Goal: Task Accomplishment & Management: Use online tool/utility

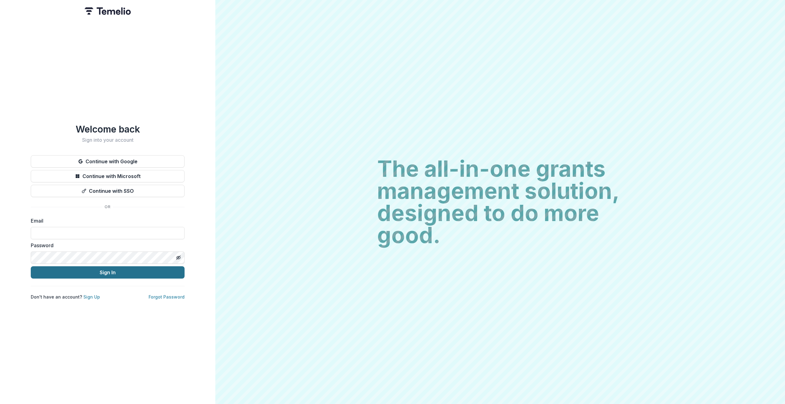
type input "**********"
click at [111, 271] on button "Sign In" at bounding box center [108, 273] width 154 height 12
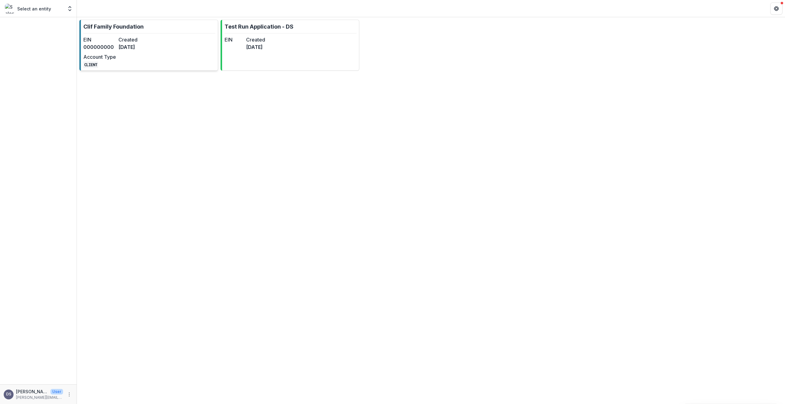
click at [116, 27] on p "Clif Family Foundation" at bounding box center [113, 26] width 60 height 8
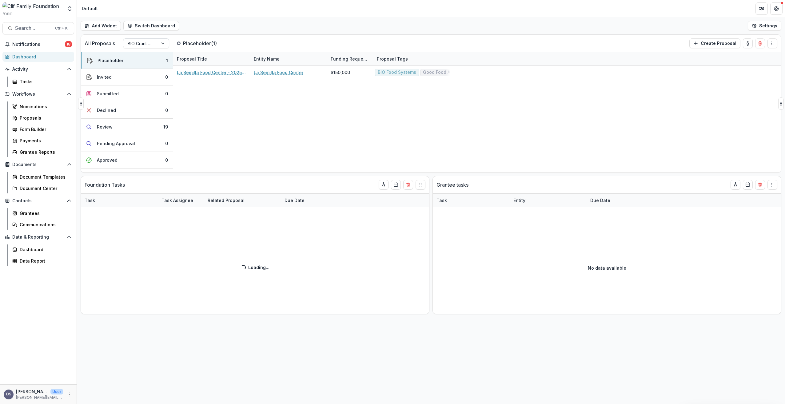
click at [162, 45] on div at bounding box center [163, 43] width 11 height 9
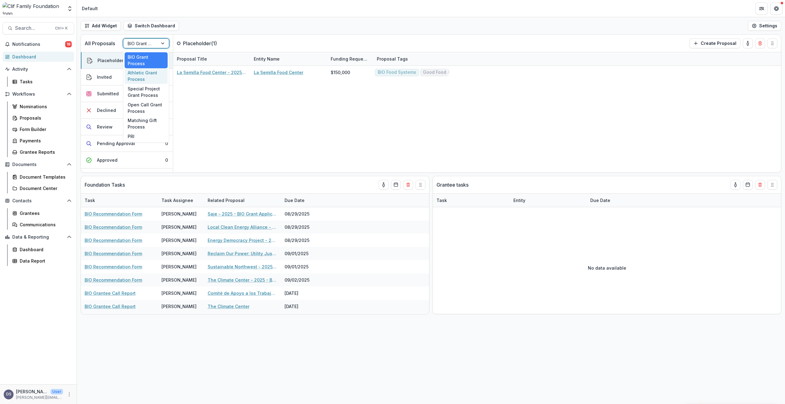
click at [144, 74] on div "Athletic Grant Process" at bounding box center [146, 76] width 43 height 16
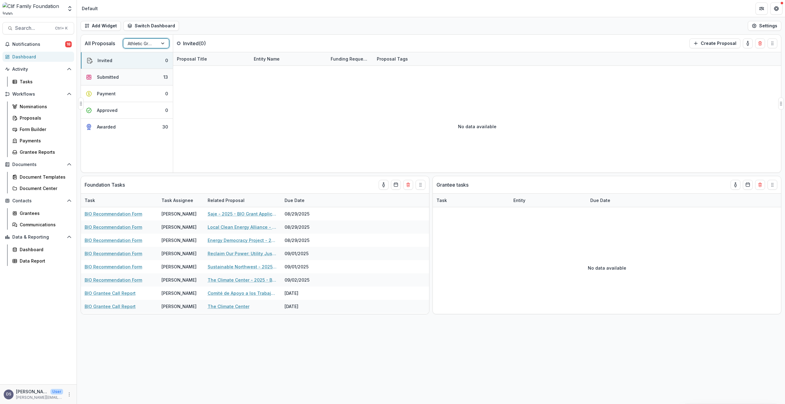
click at [110, 75] on div "Submitted" at bounding box center [108, 77] width 22 height 6
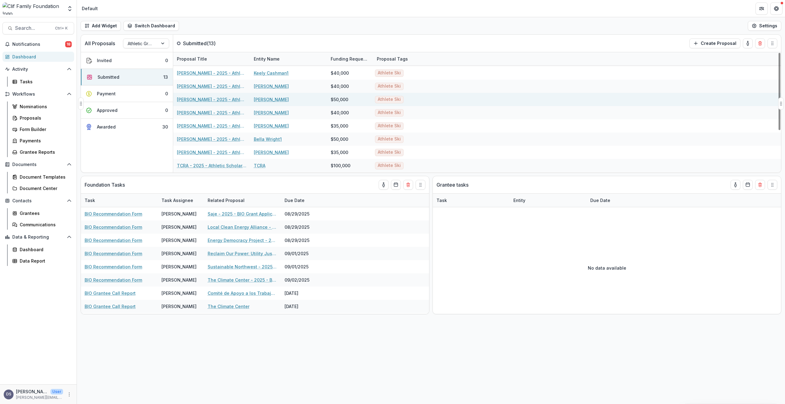
scroll to position [62, 0]
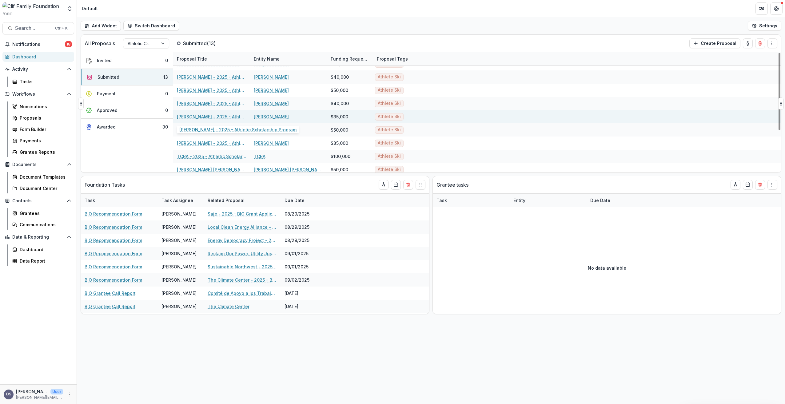
click at [200, 117] on link "George Steffey - 2025 - Athletic Scholarship Program" at bounding box center [212, 117] width 70 height 6
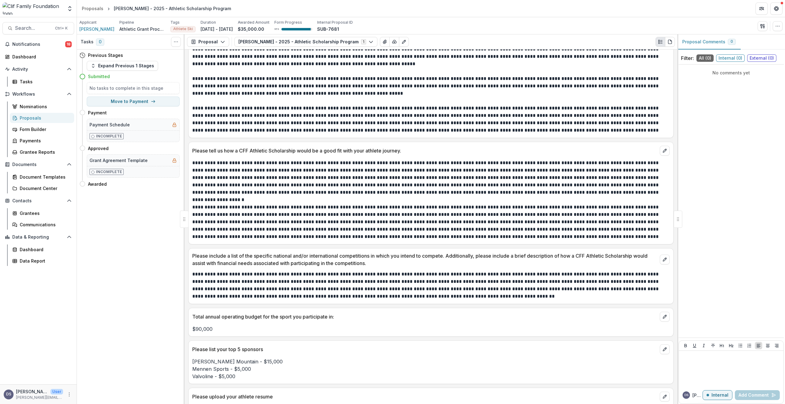
scroll to position [492, 0]
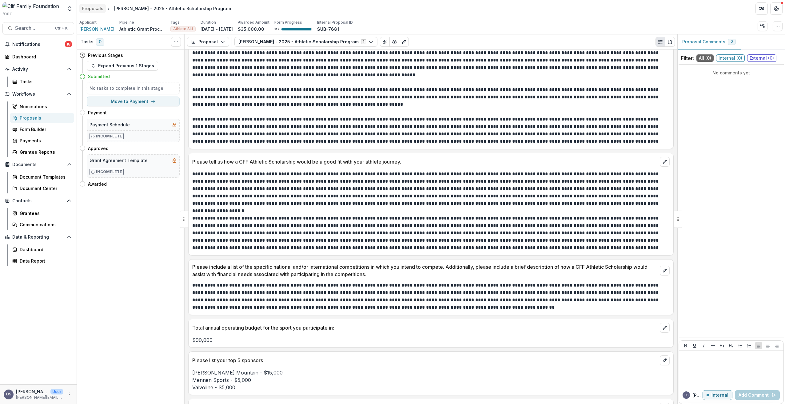
click at [94, 10] on div "Proposals" at bounding box center [93, 8] width 22 height 6
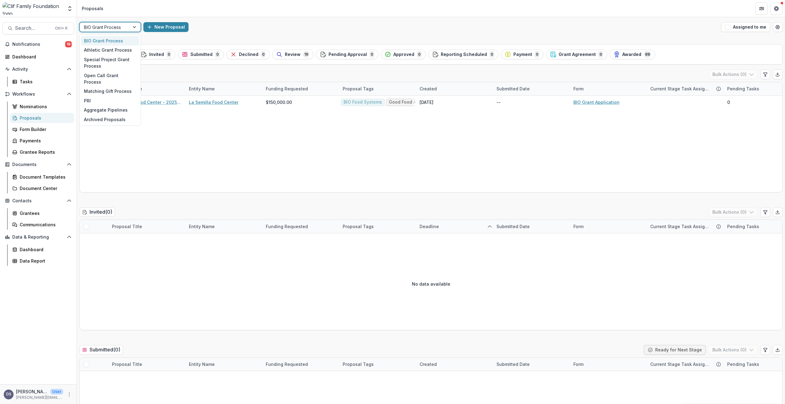
click at [134, 28] on div at bounding box center [135, 26] width 11 height 9
click at [108, 52] on div "Athletic Grant Process" at bounding box center [110, 51] width 58 height 10
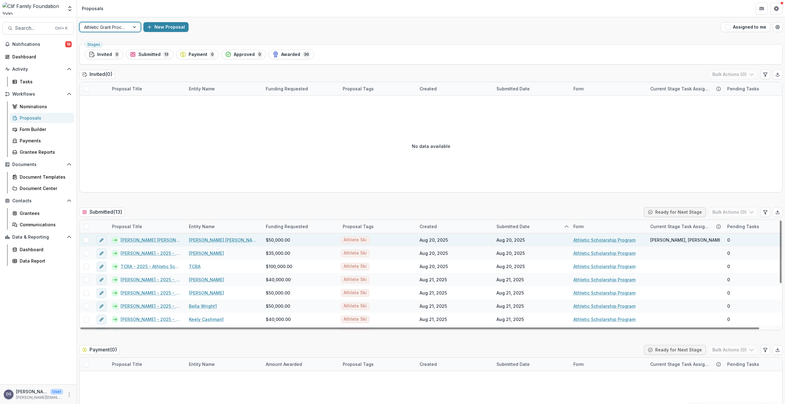
click at [139, 241] on link "Amelia Josephine (AJ) Hurt - 2025 - Athletic Scholarship Program" at bounding box center [151, 240] width 61 height 6
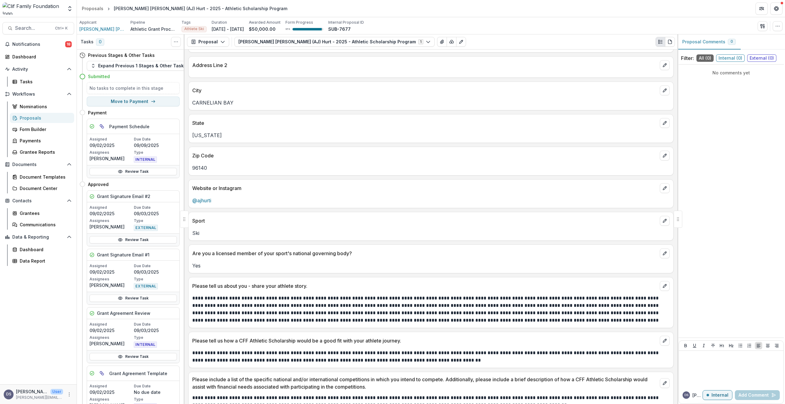
scroll to position [246, 0]
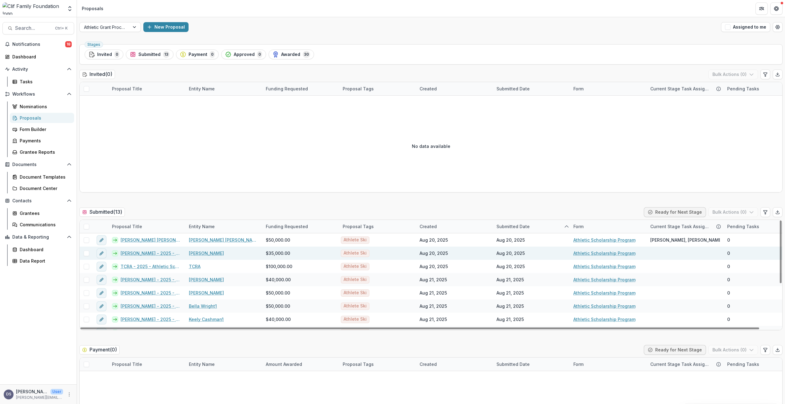
click at [127, 253] on link "Isaiah Nelson - 2025 - Athletic Scholarship Program" at bounding box center [151, 253] width 61 height 6
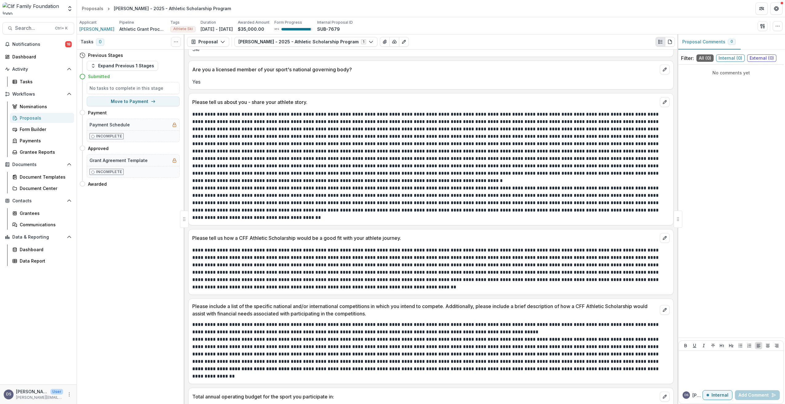
scroll to position [462, 0]
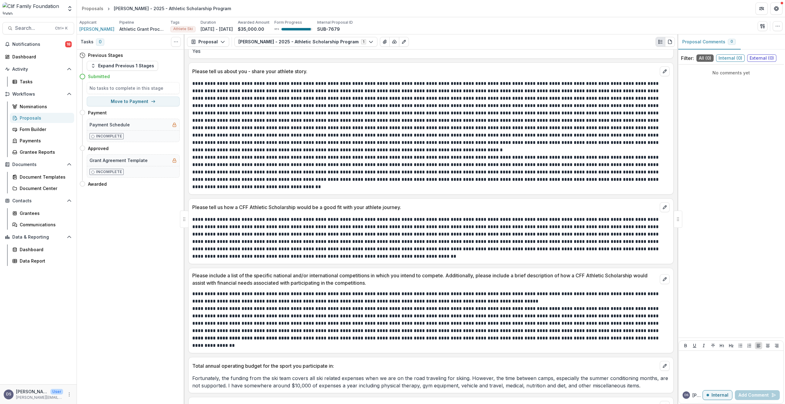
drag, startPoint x: 568, startPoint y: 319, endPoint x: 564, endPoint y: 323, distance: 6.5
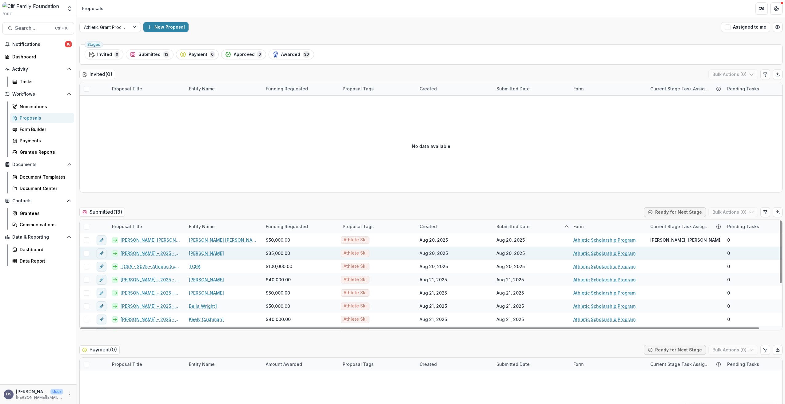
click at [129, 254] on link "Isaiah Nelson - 2025 - Athletic Scholarship Program" at bounding box center [151, 253] width 61 height 6
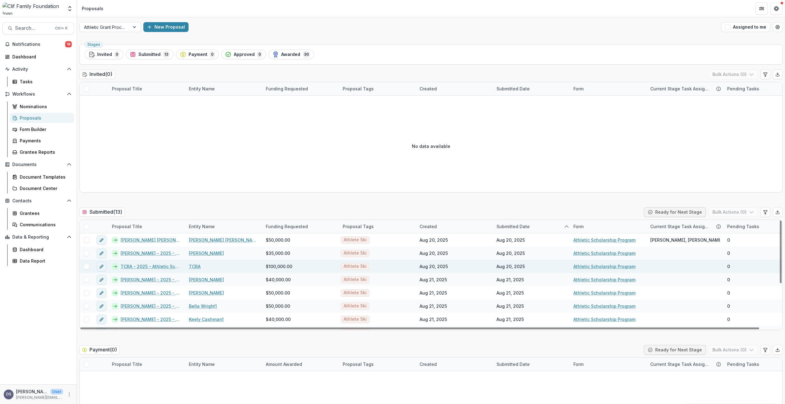
click at [139, 268] on link "TCRA - 2025 - Athletic Scholarship Program" at bounding box center [151, 266] width 61 height 6
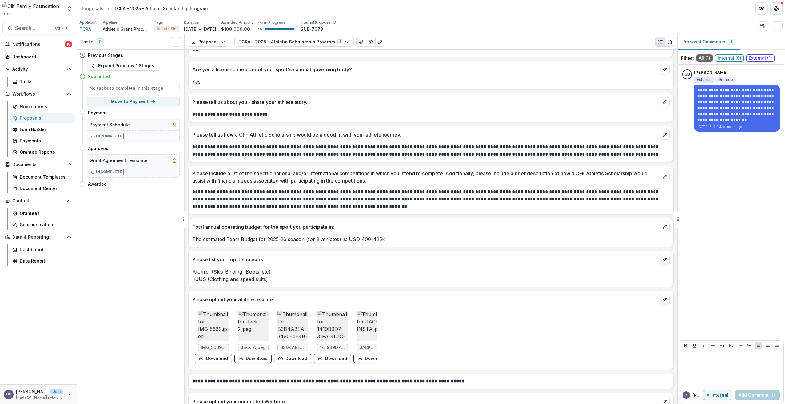
scroll to position [462, 0]
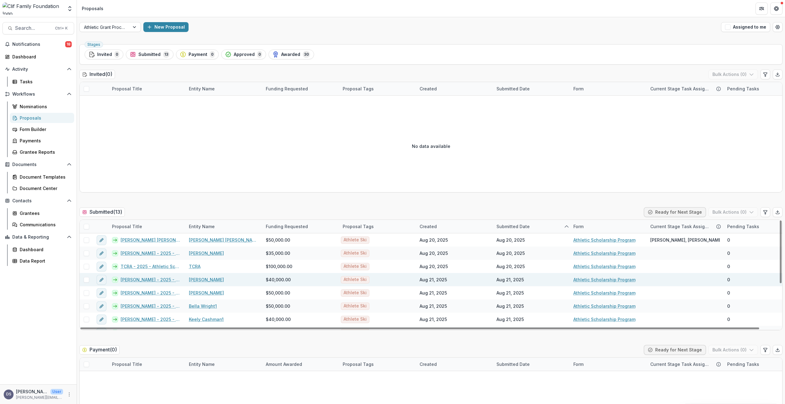
click at [143, 281] on link "Tricia Mangan - 2025 - Athletic Scholarship Program" at bounding box center [151, 280] width 61 height 6
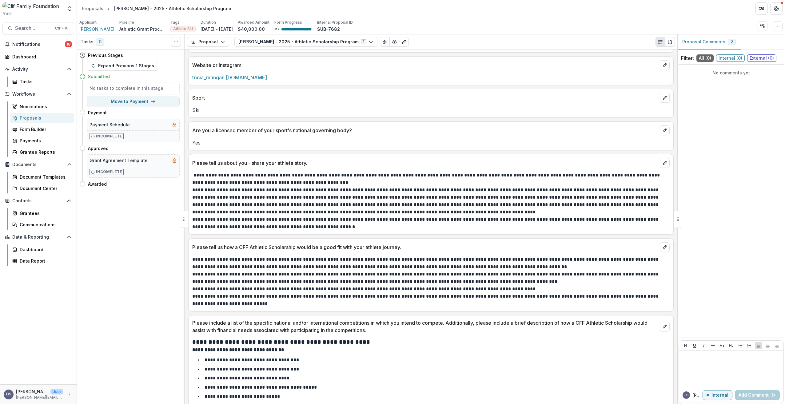
scroll to position [369, 0]
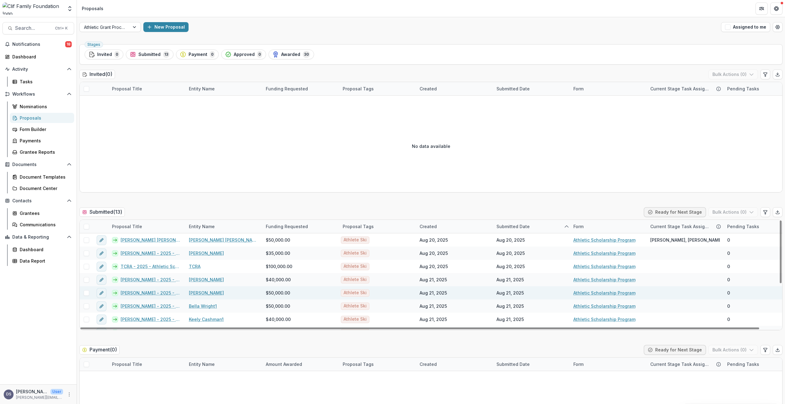
click at [138, 294] on link "Sam Morse - 2025 - Athletic Scholarship Program" at bounding box center [151, 293] width 61 height 6
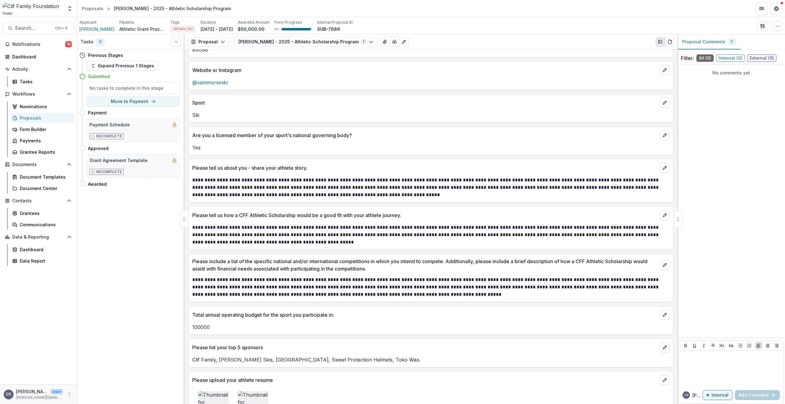
scroll to position [369, 0]
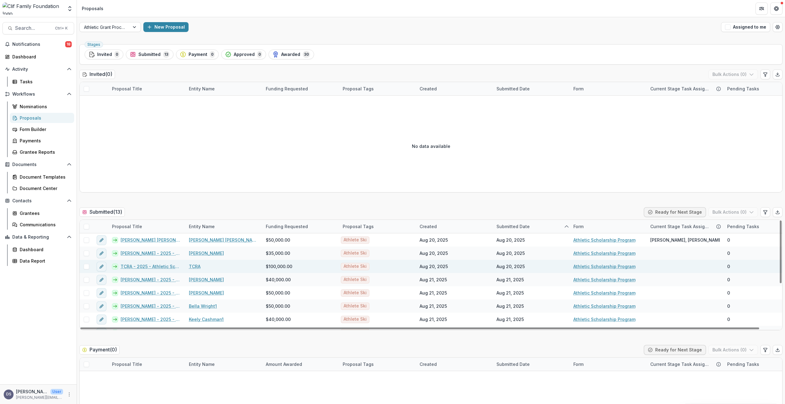
scroll to position [31, 0]
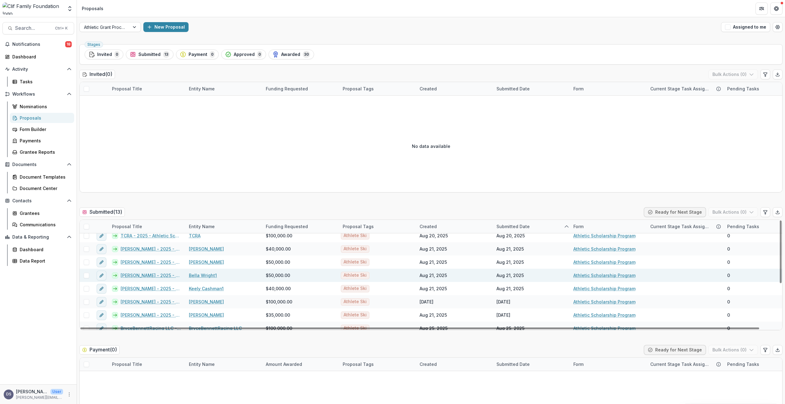
click at [142, 277] on link "Bella Wright - 2025 - Athletic Scholarship Program" at bounding box center [151, 275] width 61 height 6
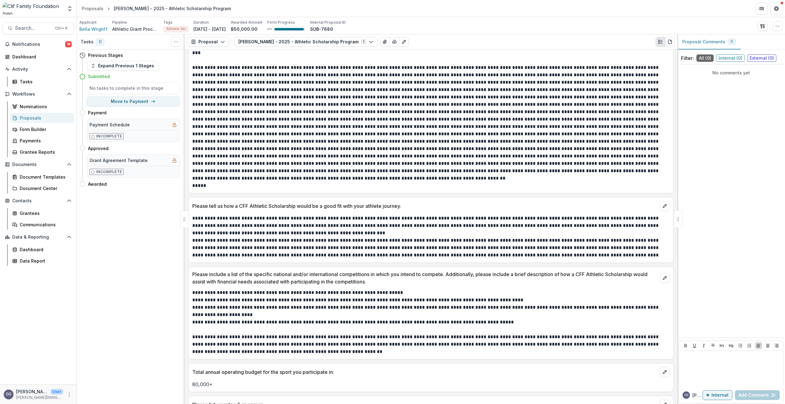
scroll to position [523, 0]
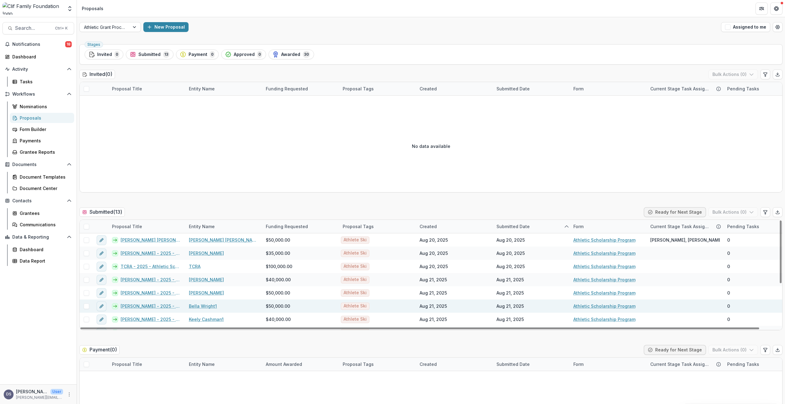
click at [135, 308] on link "Bella Wright - 2025 - Athletic Scholarship Program" at bounding box center [151, 306] width 61 height 6
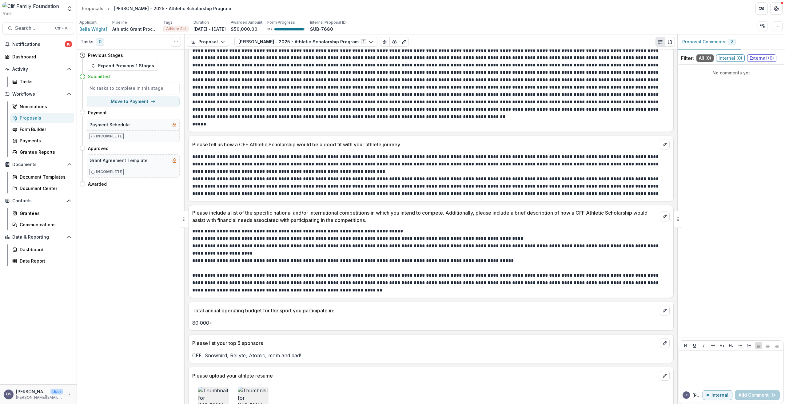
scroll to position [585, 0]
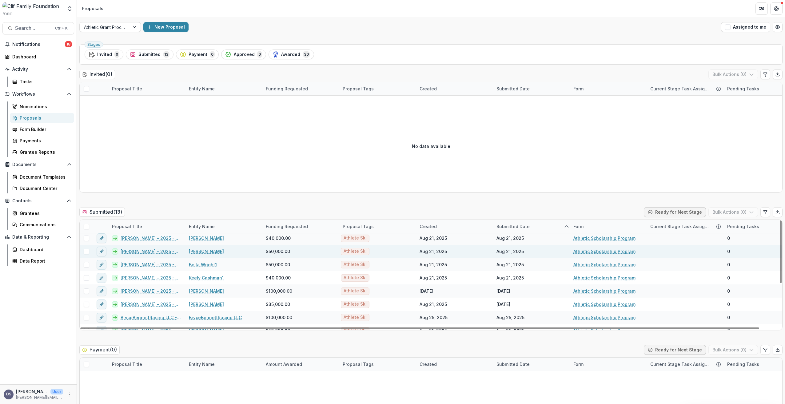
scroll to position [31, 0]
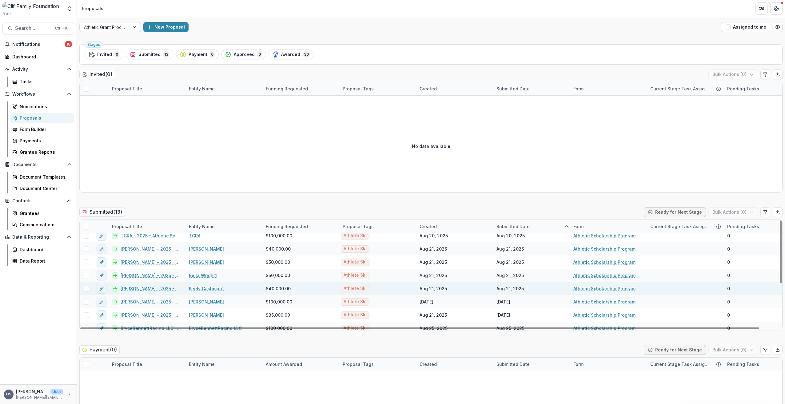
click at [140, 290] on link "Keely Cashman - 2025 - Athletic Scholarship Program" at bounding box center [151, 289] width 61 height 6
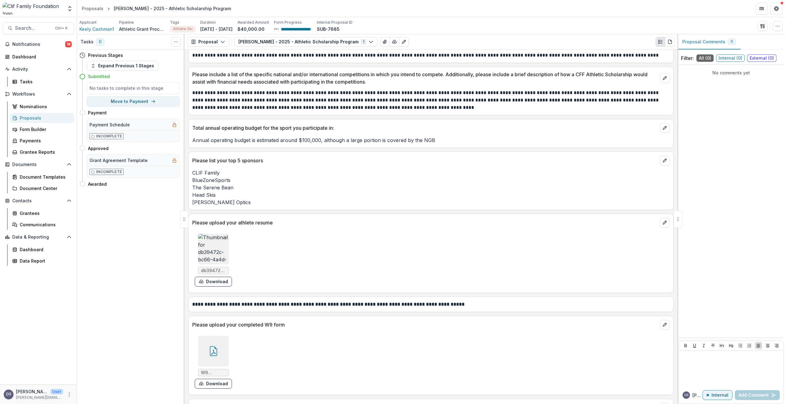
scroll to position [585, 0]
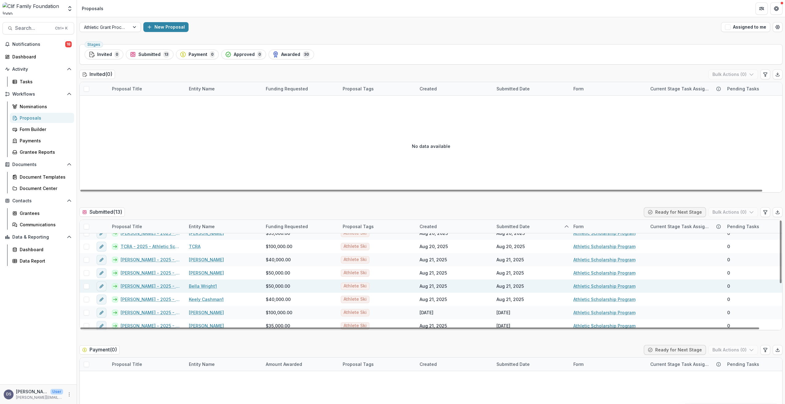
scroll to position [31, 0]
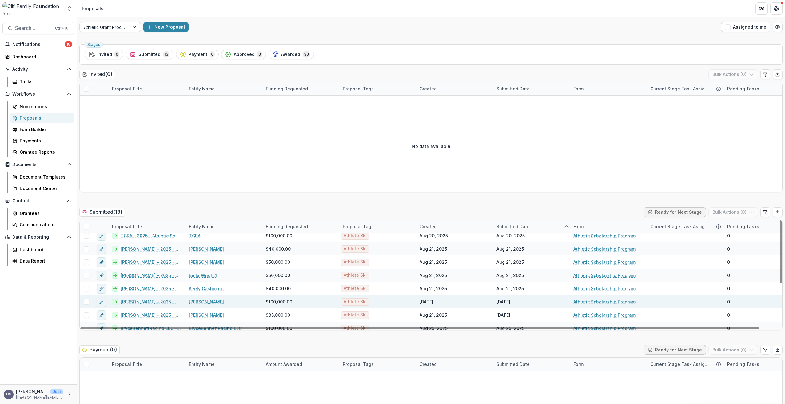
click at [126, 303] on link "GreSki - 2025 - Athletic Scholarship Program" at bounding box center [151, 302] width 61 height 6
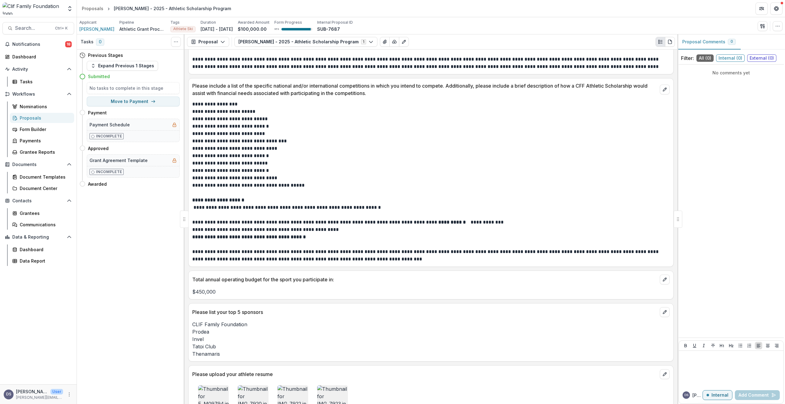
scroll to position [492, 0]
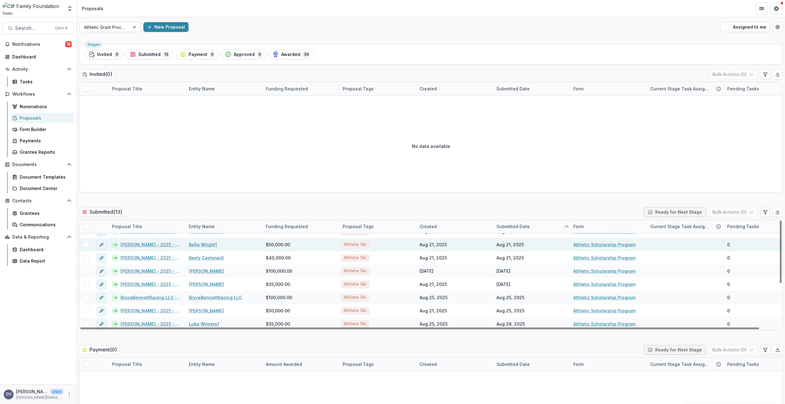
scroll to position [75, 0]
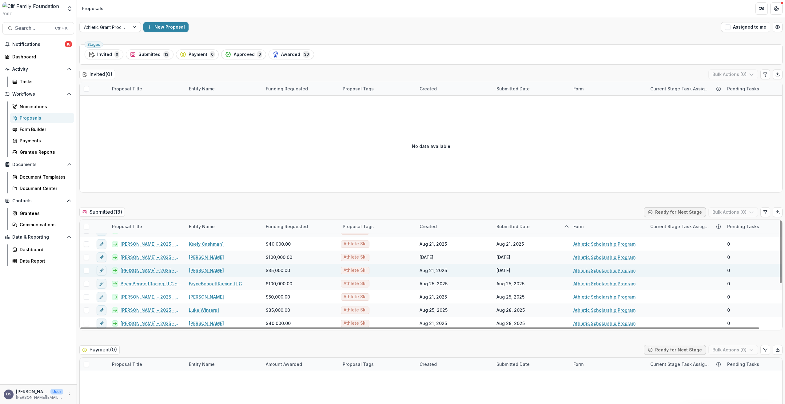
click at [148, 271] on link "George Steffey - 2025 - Athletic Scholarship Program" at bounding box center [151, 270] width 61 height 6
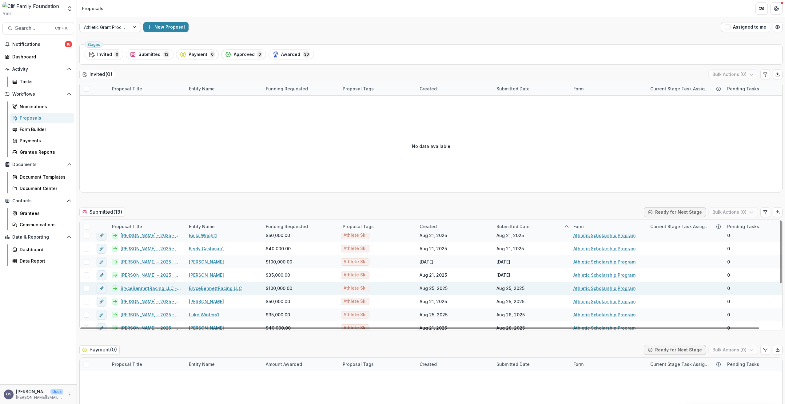
scroll to position [75, 0]
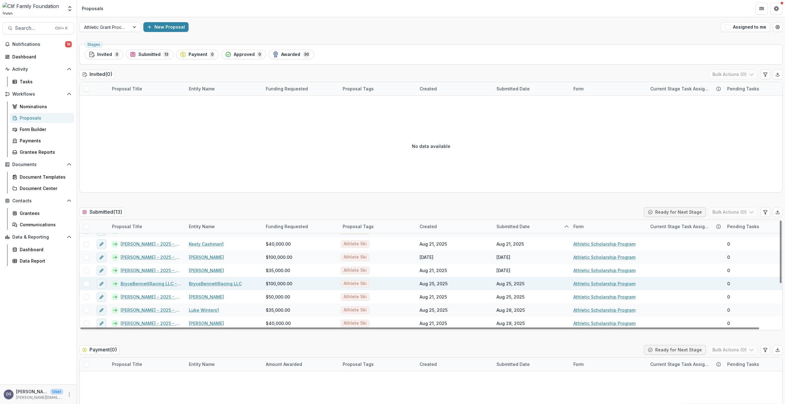
click at [146, 286] on link "BryceBennettRacing LLC - 2025 - Athletic Scholarship Program" at bounding box center [151, 284] width 61 height 6
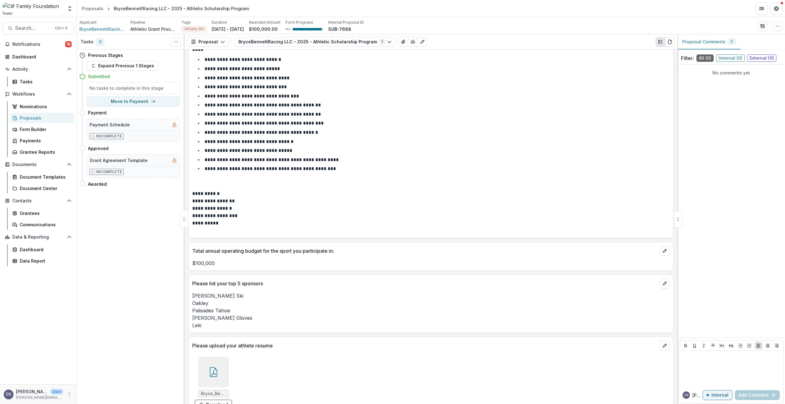
scroll to position [769, 0]
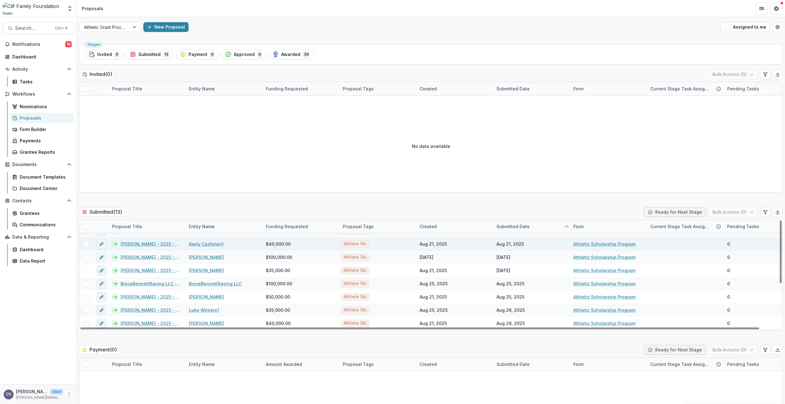
scroll to position [31, 0]
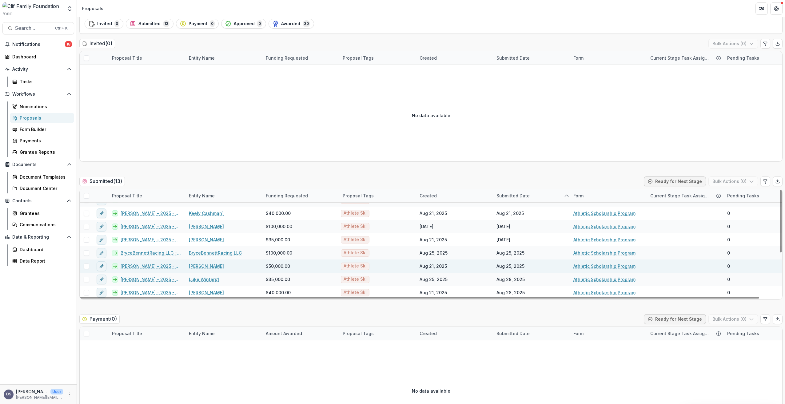
click at [139, 266] on link "Kyle Negomir - 2025 - Athletic Scholarship Program" at bounding box center [151, 266] width 61 height 6
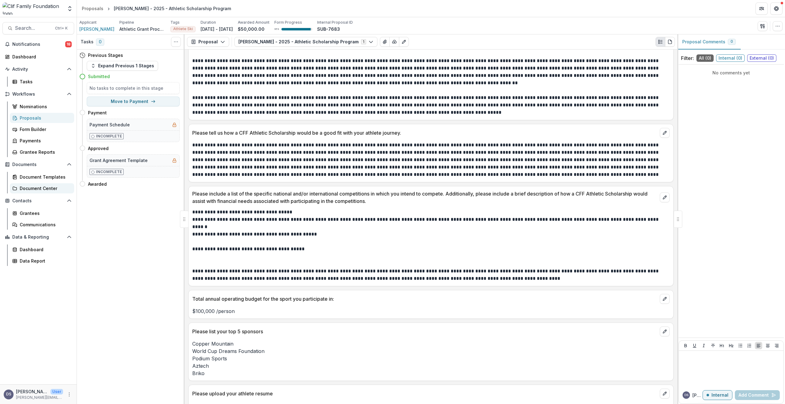
scroll to position [523, 0]
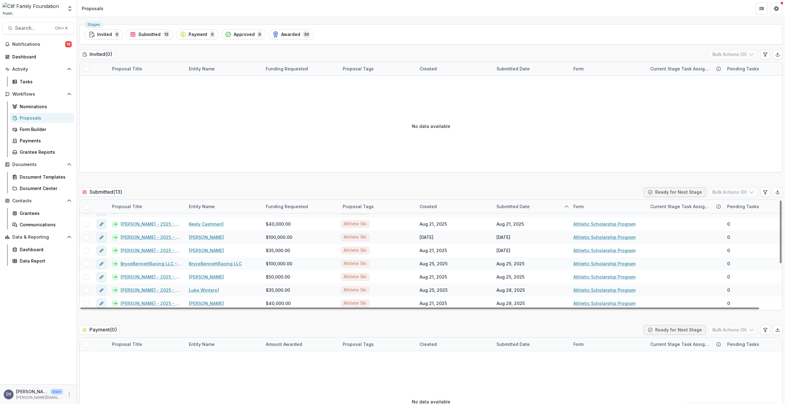
scroll to position [31, 0]
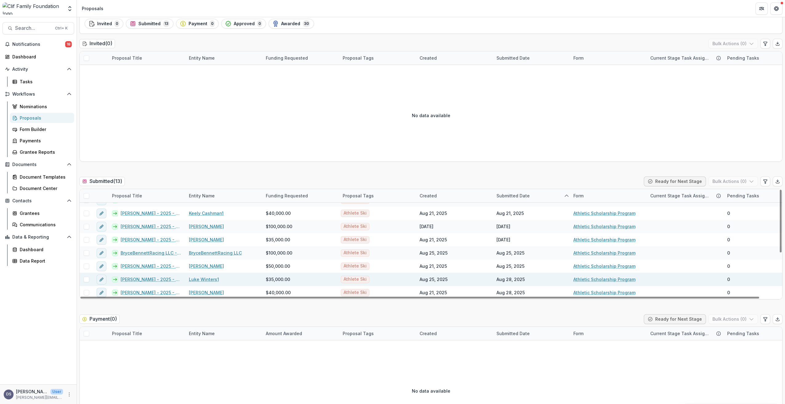
click at [142, 281] on link "Luke Winters - 2025 - Athletic Scholarship Program" at bounding box center [151, 279] width 61 height 6
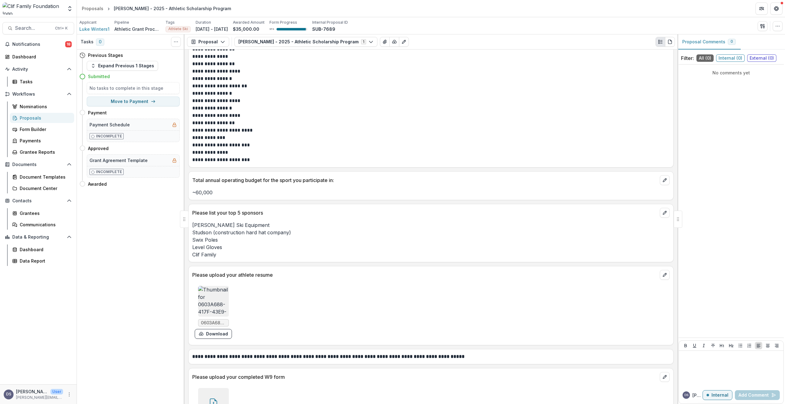
scroll to position [708, 0]
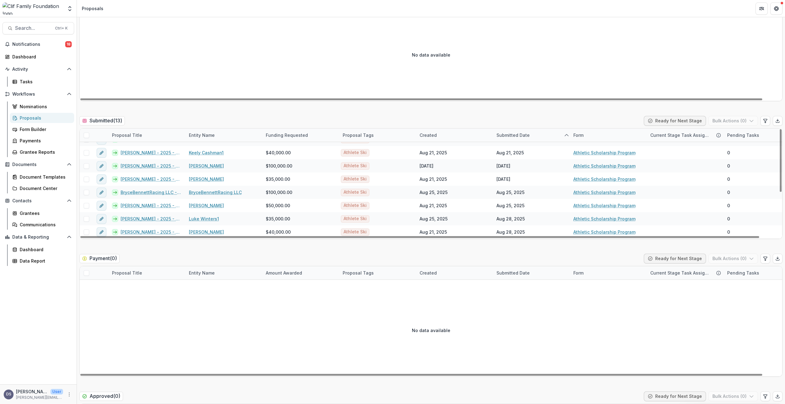
scroll to position [92, 0]
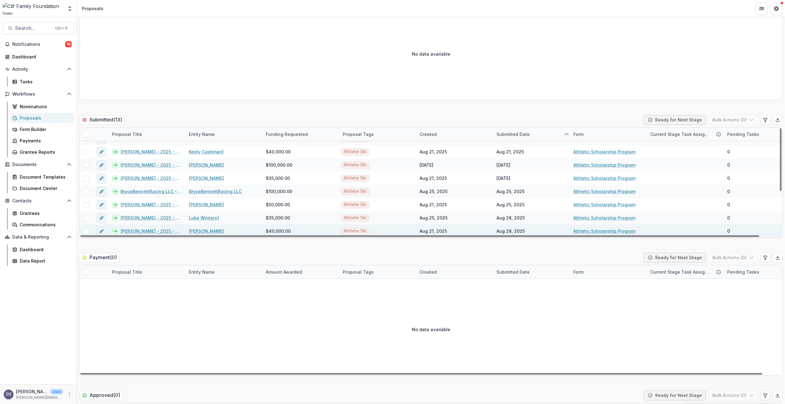
click at [134, 232] on link "Haley Cutler - 2025 - Athletic Scholarship Program" at bounding box center [151, 231] width 61 height 6
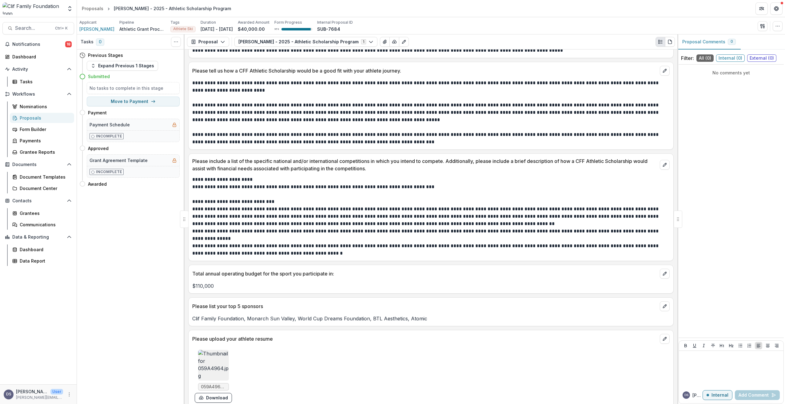
scroll to position [585, 0]
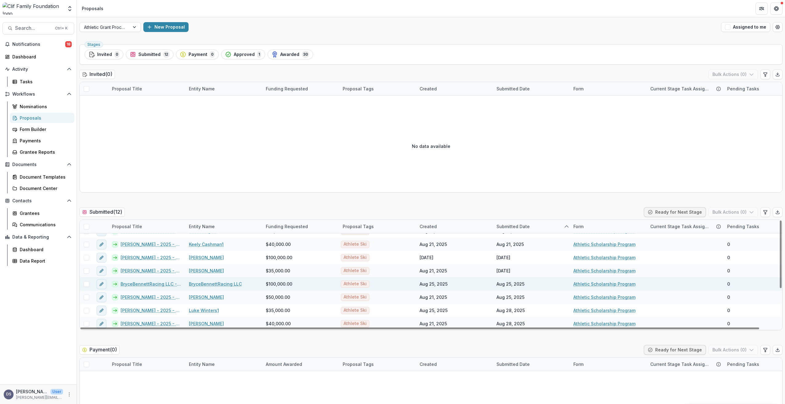
scroll to position [62, 0]
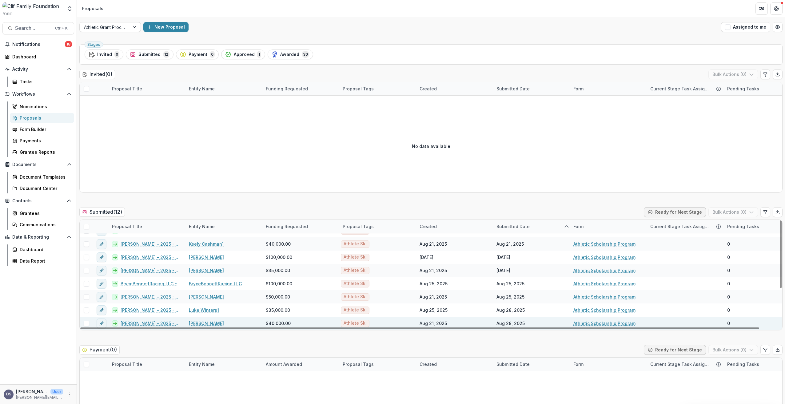
click at [147, 324] on link "Haley Cutler - 2025 - Athletic Scholarship Program" at bounding box center [151, 323] width 61 height 6
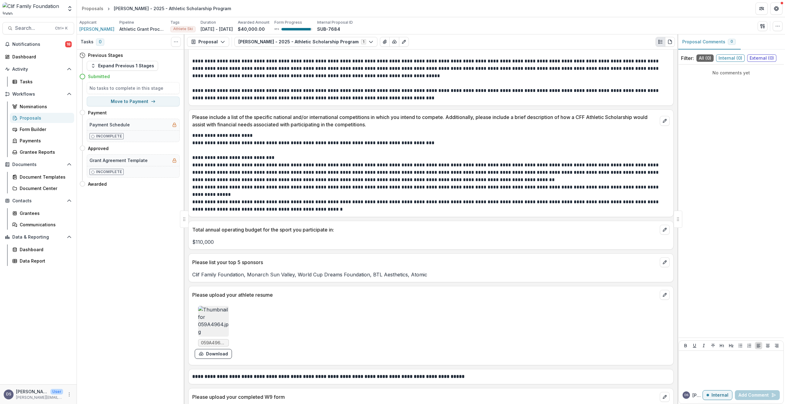
scroll to position [677, 0]
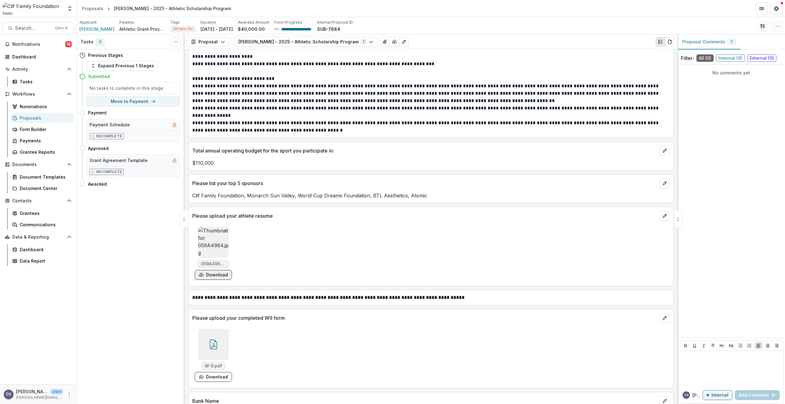
click at [218, 275] on button "Download" at bounding box center [213, 275] width 37 height 10
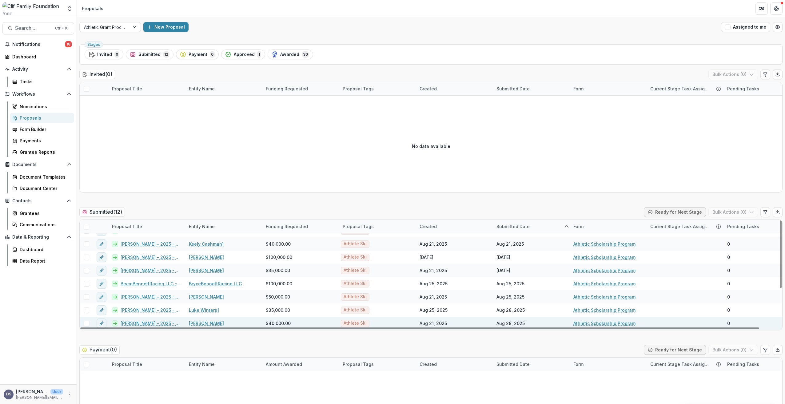
scroll to position [62, 0]
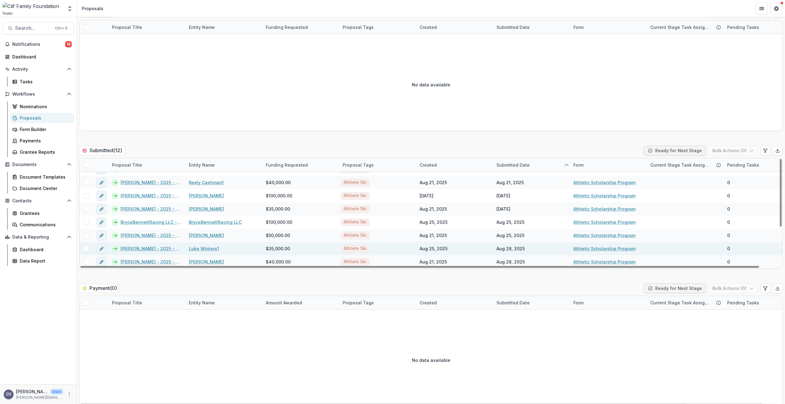
click at [139, 248] on link "Luke Winters - 2025 - Athletic Scholarship Program" at bounding box center [151, 249] width 61 height 6
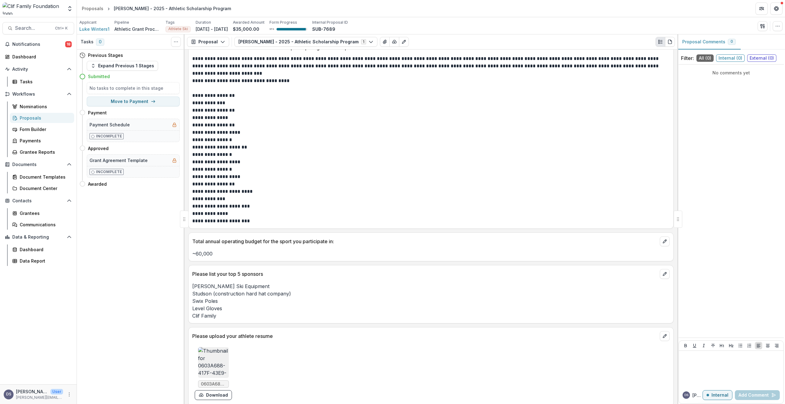
scroll to position [708, 0]
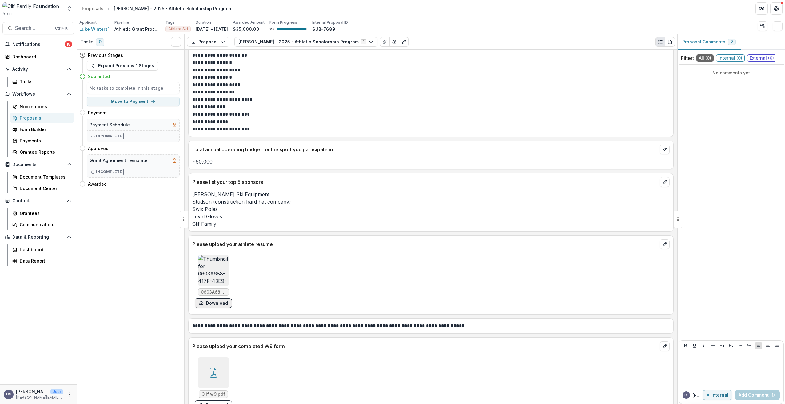
click at [216, 304] on button "Download" at bounding box center [213, 304] width 37 height 10
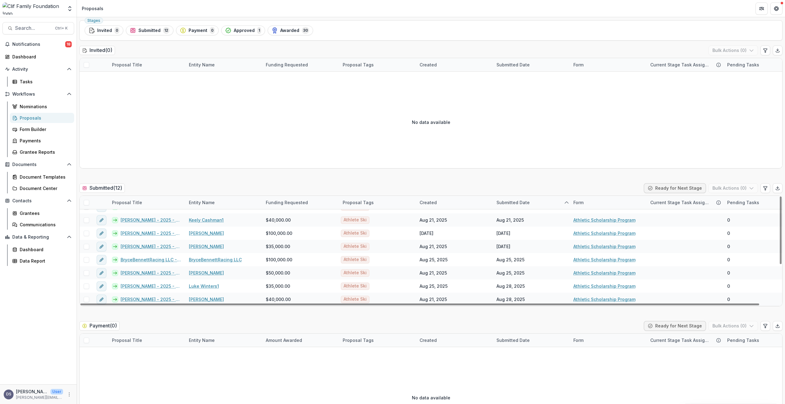
scroll to position [62, 0]
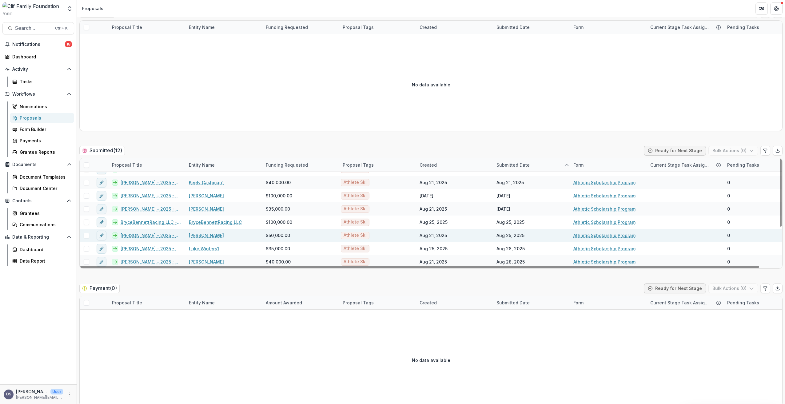
click at [137, 236] on link "Kyle Negomir - 2025 - Athletic Scholarship Program" at bounding box center [151, 235] width 61 height 6
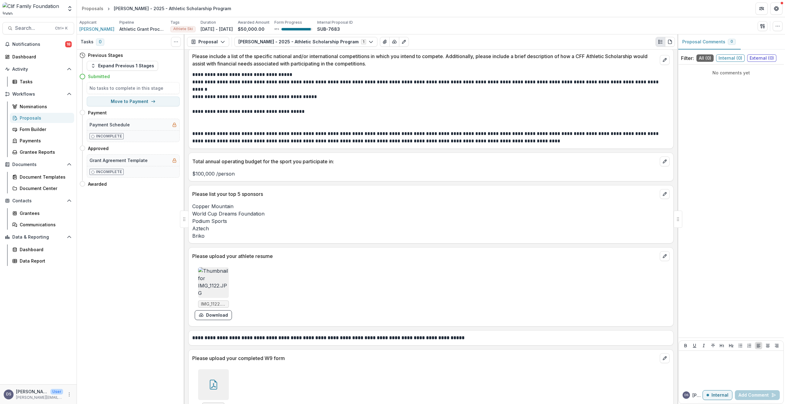
scroll to position [739, 0]
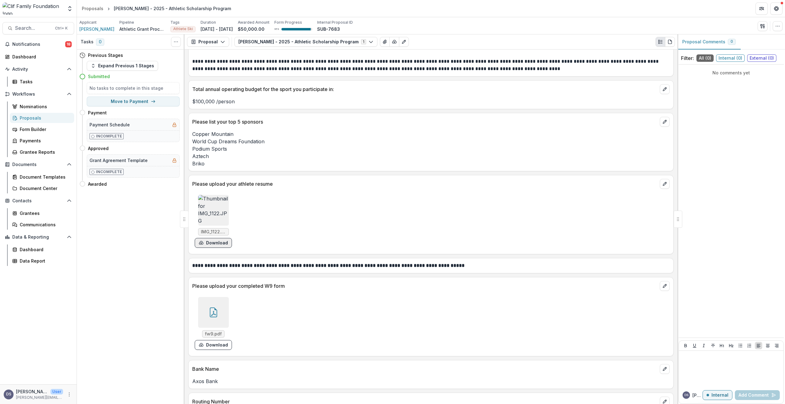
click at [219, 243] on button "Download" at bounding box center [213, 243] width 37 height 10
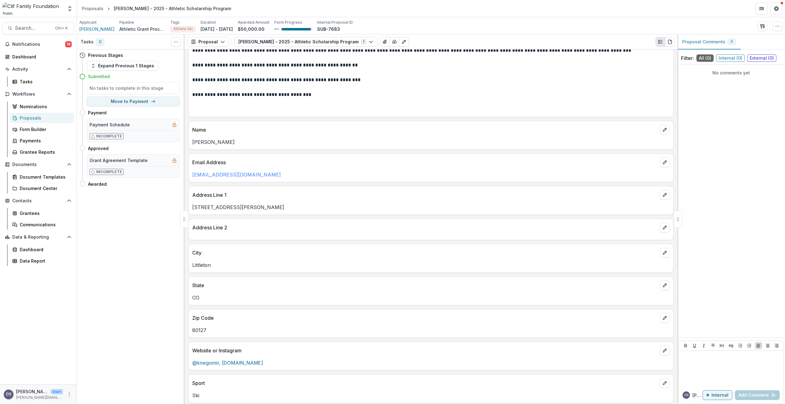
scroll to position [92, 0]
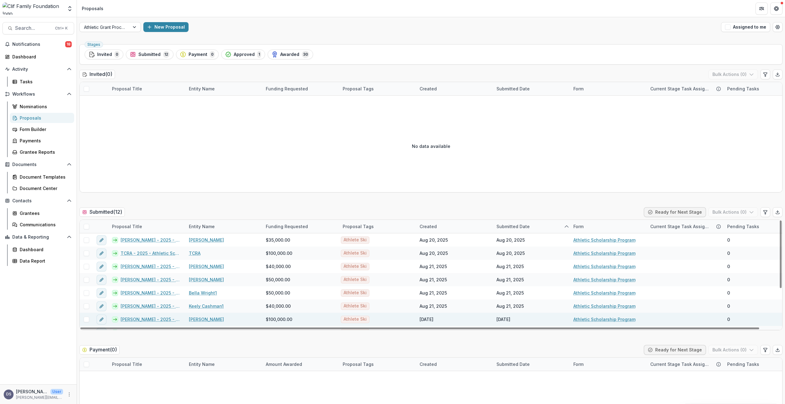
scroll to position [62, 0]
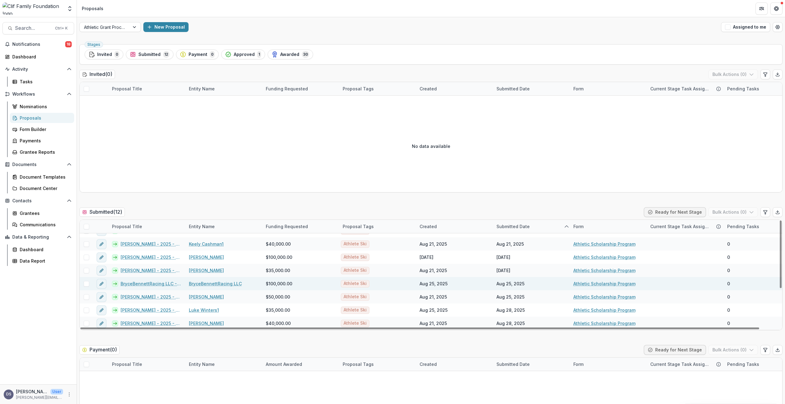
click at [144, 284] on link "BryceBennettRacing LLC - 2025 - Athletic Scholarship Program" at bounding box center [151, 284] width 61 height 6
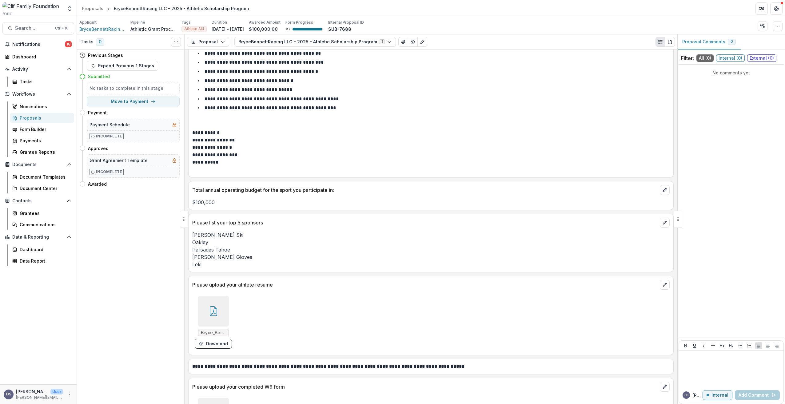
scroll to position [831, 0]
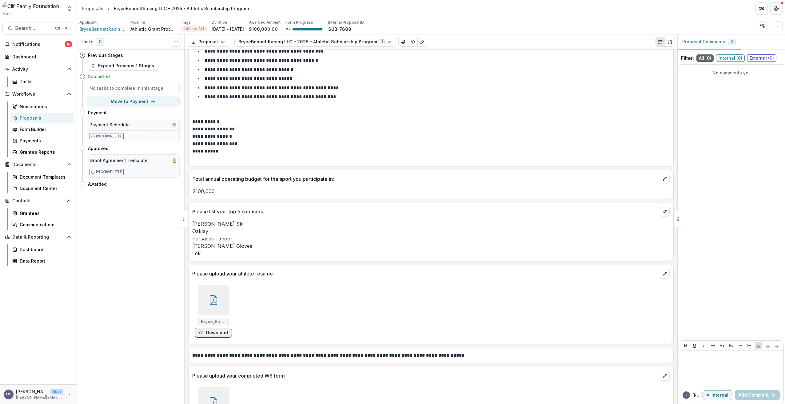
click at [217, 332] on button "Download" at bounding box center [213, 333] width 37 height 10
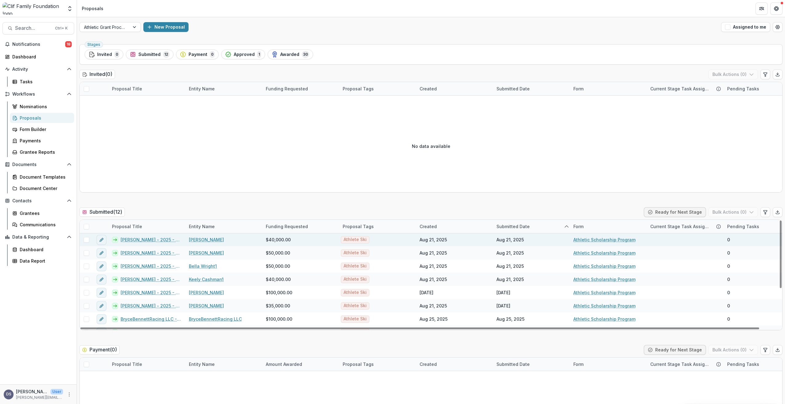
scroll to position [62, 0]
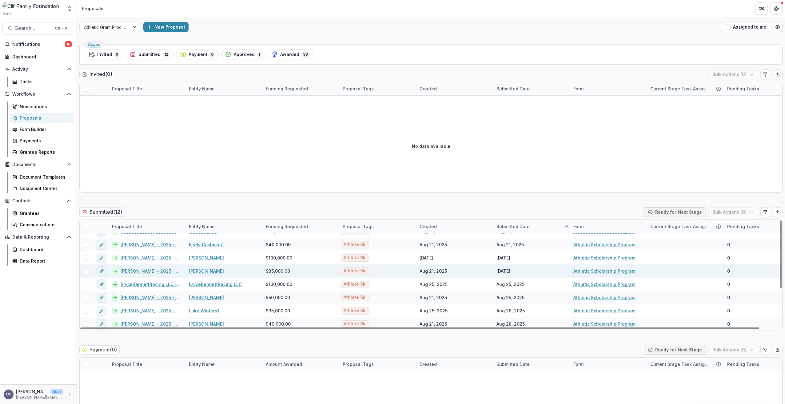
click at [130, 272] on link "George Steffey - 2025 - Athletic Scholarship Program" at bounding box center [151, 271] width 61 height 6
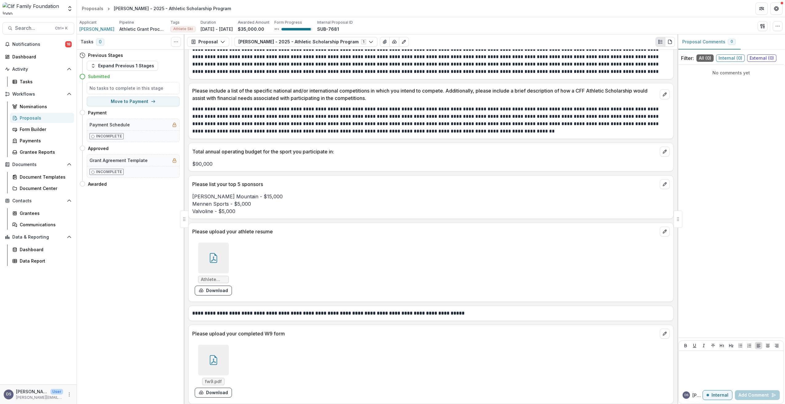
scroll to position [677, 0]
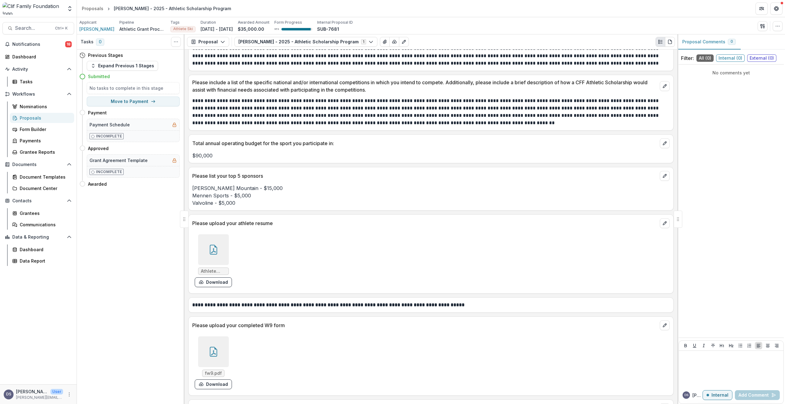
click at [216, 255] on icon at bounding box center [214, 250] width 10 height 10
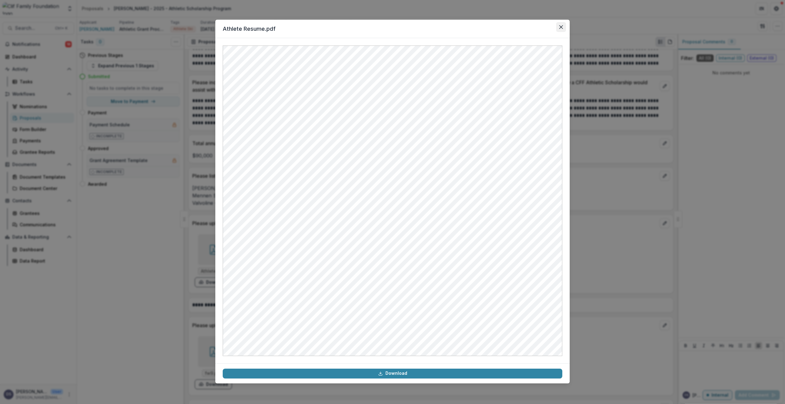
click at [562, 26] on icon "Close" at bounding box center [562, 27] width 4 height 4
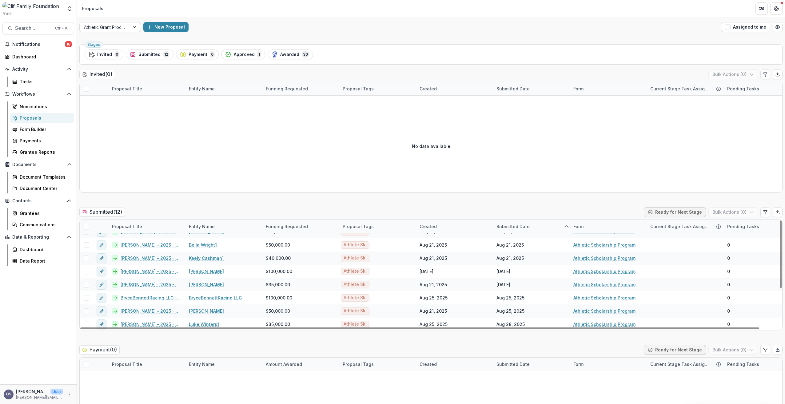
scroll to position [62, 0]
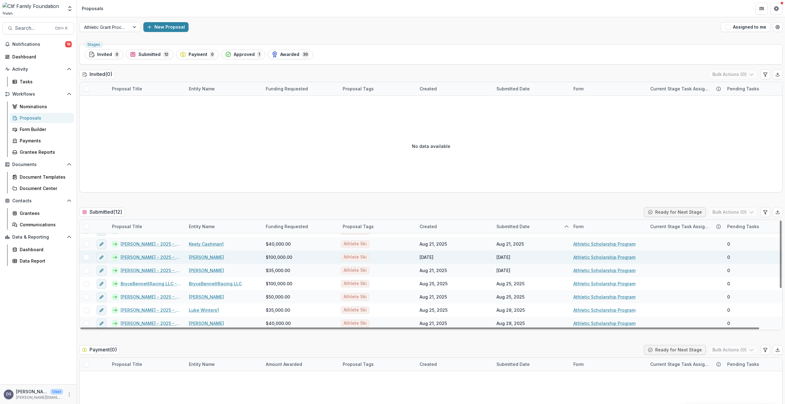
click at [129, 256] on link "GreSki - 2025 - Athletic Scholarship Program" at bounding box center [151, 257] width 61 height 6
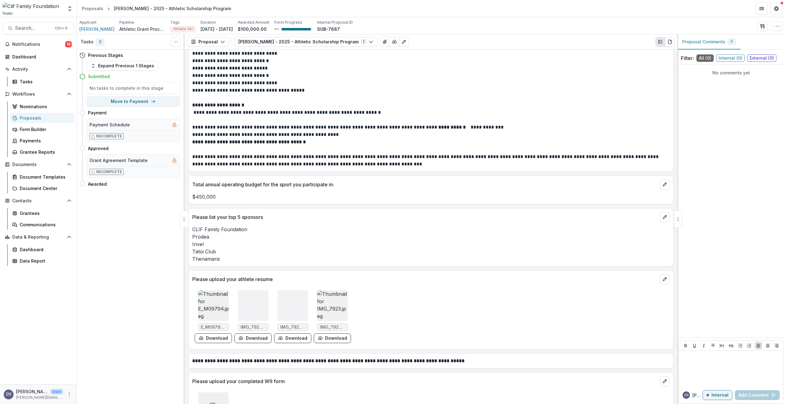
scroll to position [800, 0]
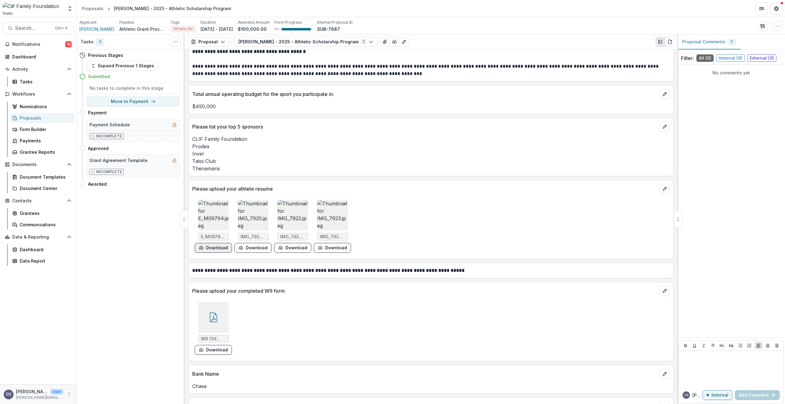
click at [215, 250] on button "Download" at bounding box center [213, 248] width 37 height 10
click at [252, 248] on button "Download" at bounding box center [253, 248] width 37 height 10
drag, startPoint x: 291, startPoint y: 246, endPoint x: 298, endPoint y: 246, distance: 7.1
click at [291, 246] on button "Download" at bounding box center [292, 248] width 37 height 10
click at [333, 250] on button "Download" at bounding box center [332, 248] width 37 height 10
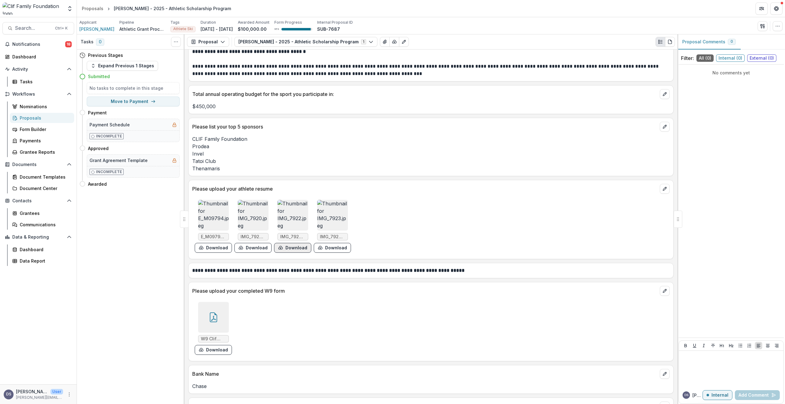
click at [289, 249] on button "Download" at bounding box center [292, 248] width 37 height 10
click at [290, 250] on button "Download" at bounding box center [292, 248] width 37 height 10
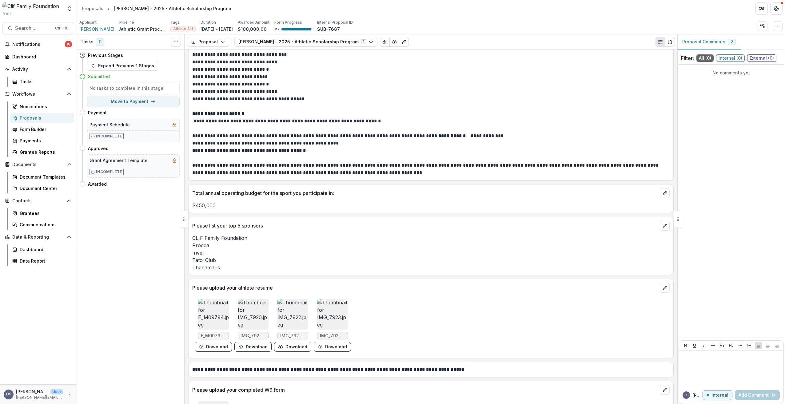
scroll to position [767, 0]
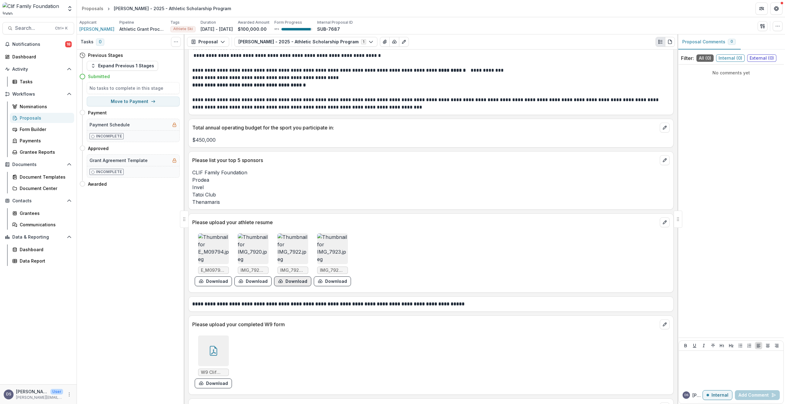
click at [293, 283] on button "Download" at bounding box center [292, 282] width 37 height 10
click at [293, 256] on img at bounding box center [293, 249] width 31 height 31
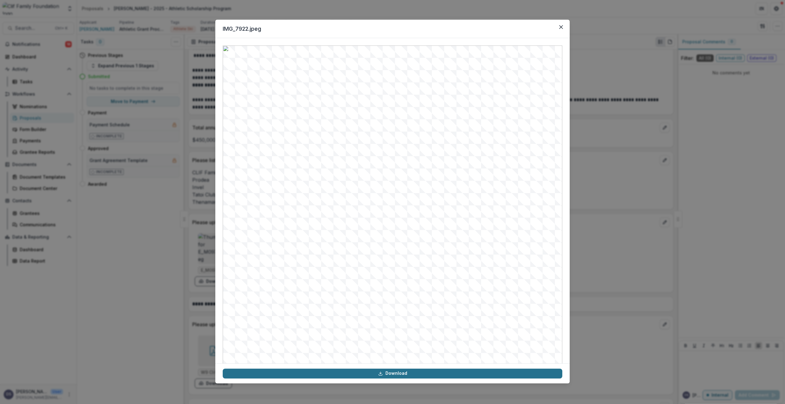
click at [401, 374] on link "Download" at bounding box center [393, 374] width 340 height 10
click at [562, 29] on icon "Close" at bounding box center [562, 27] width 4 height 4
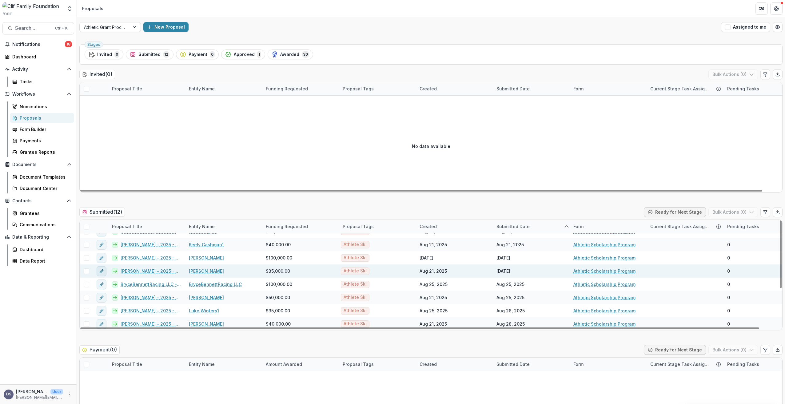
scroll to position [62, 0]
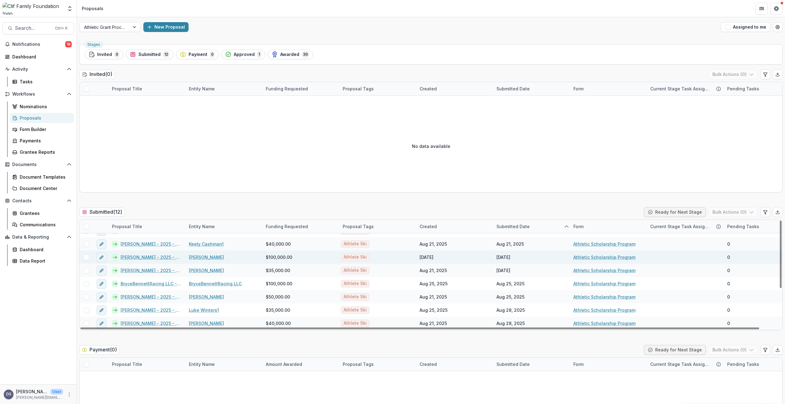
click at [127, 257] on link "GreSki - 2025 - Athletic Scholarship Program" at bounding box center [151, 257] width 61 height 6
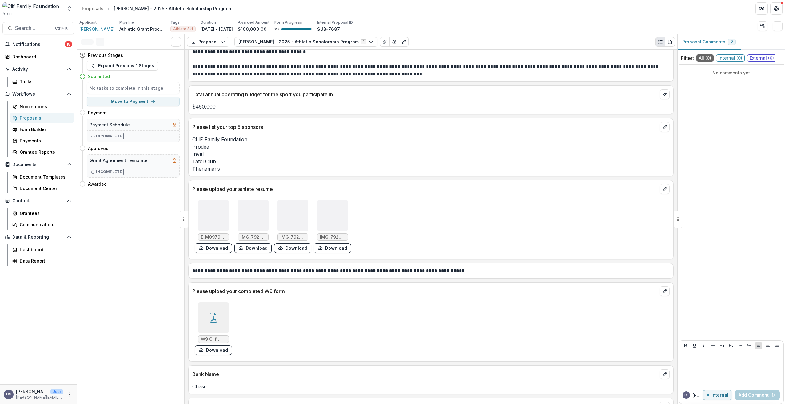
scroll to position [800, 0]
click at [292, 247] on button "Download" at bounding box center [292, 248] width 37 height 10
click at [292, 249] on button "Download" at bounding box center [292, 248] width 37 height 10
click at [293, 236] on span "IMG_7922.jpeg" at bounding box center [292, 237] width 25 height 5
click at [292, 217] on img at bounding box center [293, 215] width 31 height 31
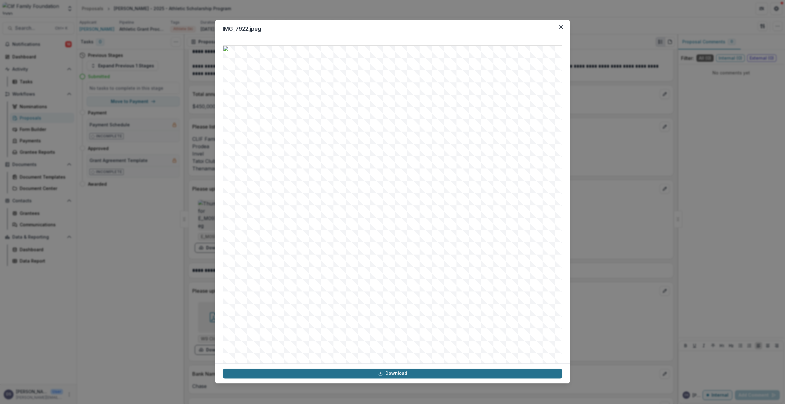
click at [400, 372] on link "Download" at bounding box center [393, 374] width 340 height 10
click at [563, 24] on button "Close" at bounding box center [561, 27] width 10 height 10
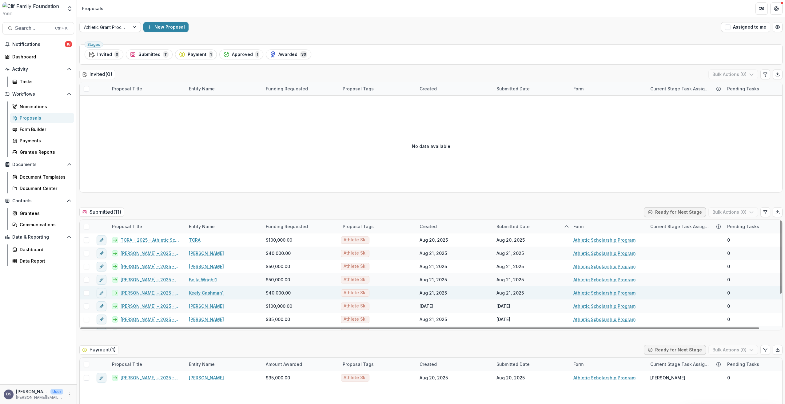
click at [146, 290] on link "Keely Cashman - 2025 - Athletic Scholarship Program" at bounding box center [151, 293] width 61 height 6
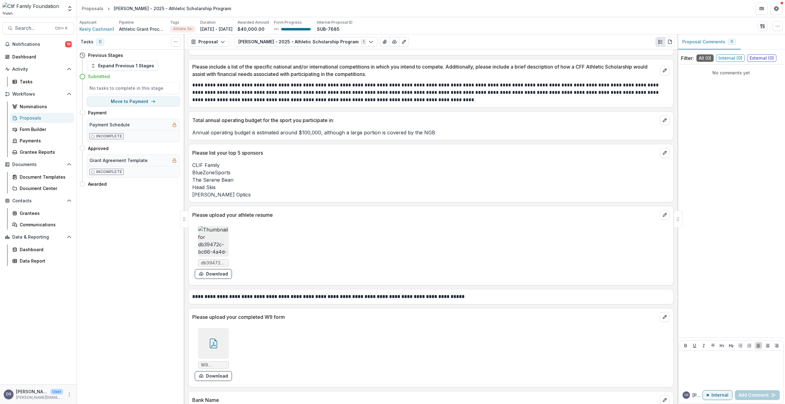
scroll to position [646, 0]
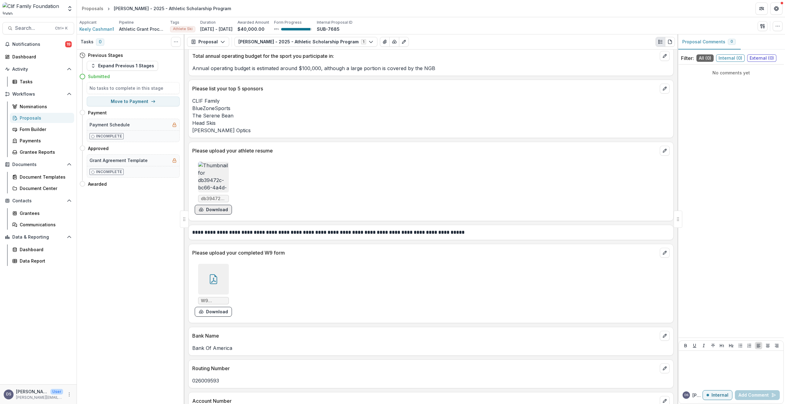
click at [223, 208] on button "Download" at bounding box center [213, 210] width 37 height 10
click at [210, 180] on img at bounding box center [213, 177] width 31 height 31
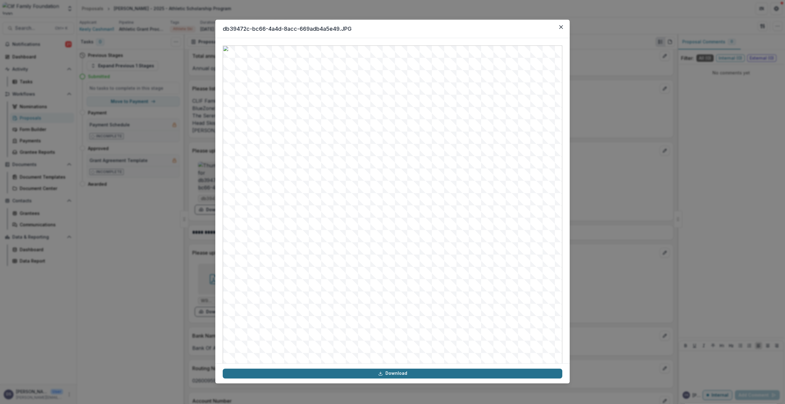
click at [398, 374] on link "Download" at bounding box center [393, 374] width 340 height 10
click at [560, 29] on icon "Close" at bounding box center [562, 27] width 4 height 4
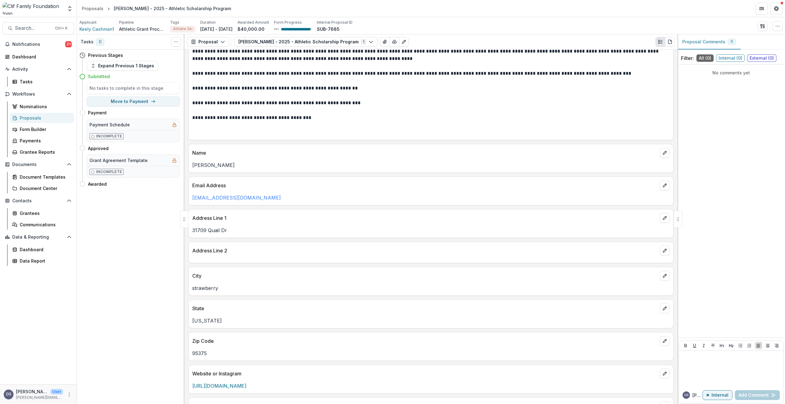
scroll to position [62, 0]
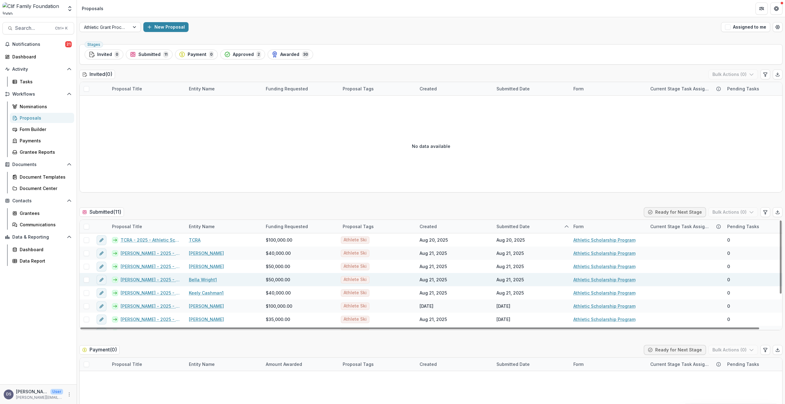
click at [143, 281] on link "Bella Wright - 2025 - Athletic Scholarship Program" at bounding box center [151, 280] width 61 height 6
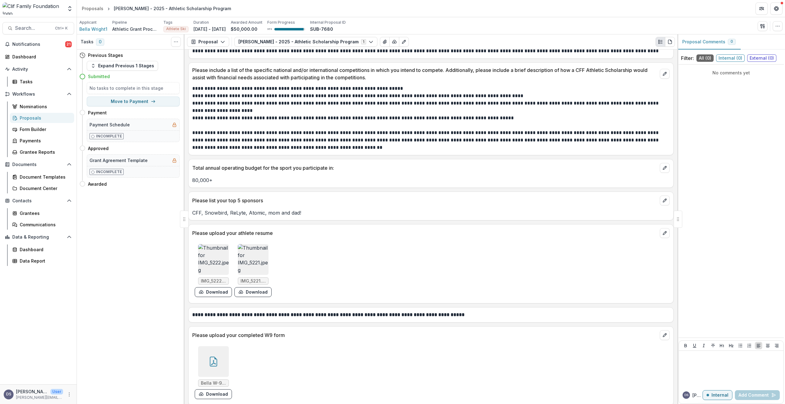
scroll to position [708, 0]
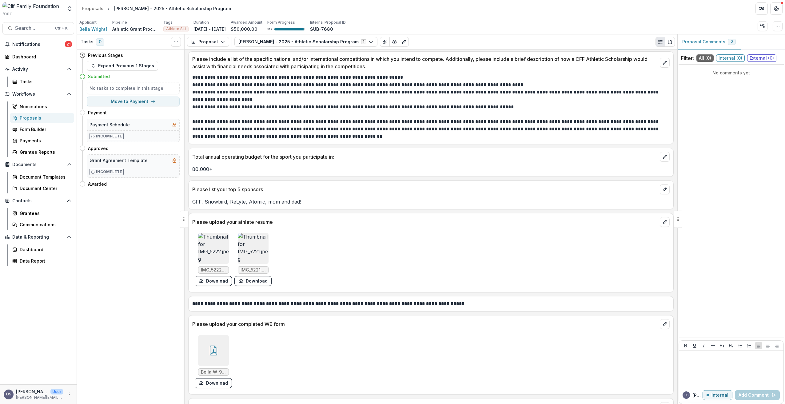
click at [211, 248] on img at bounding box center [213, 248] width 31 height 31
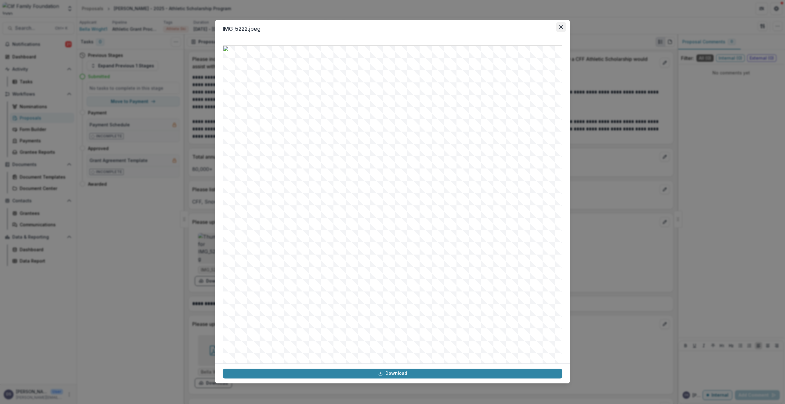
click at [560, 26] on icon "Close" at bounding box center [562, 27] width 4 height 4
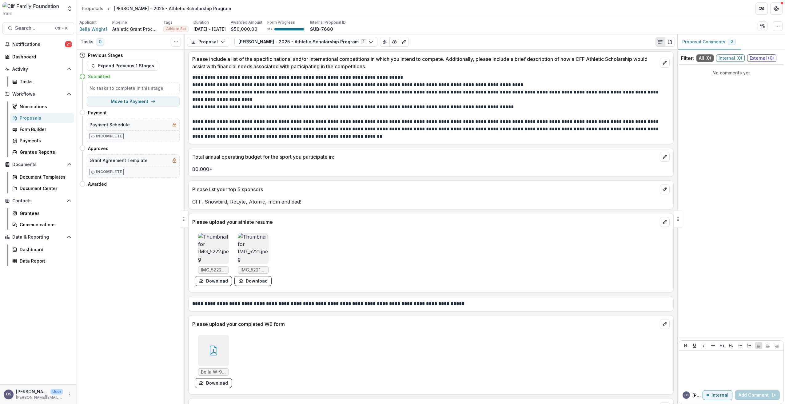
click at [253, 243] on img at bounding box center [253, 248] width 31 height 31
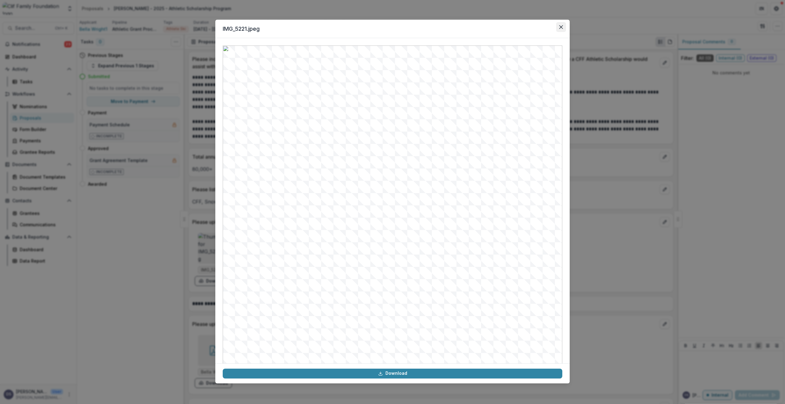
click at [562, 27] on icon "Close" at bounding box center [562, 27] width 4 height 4
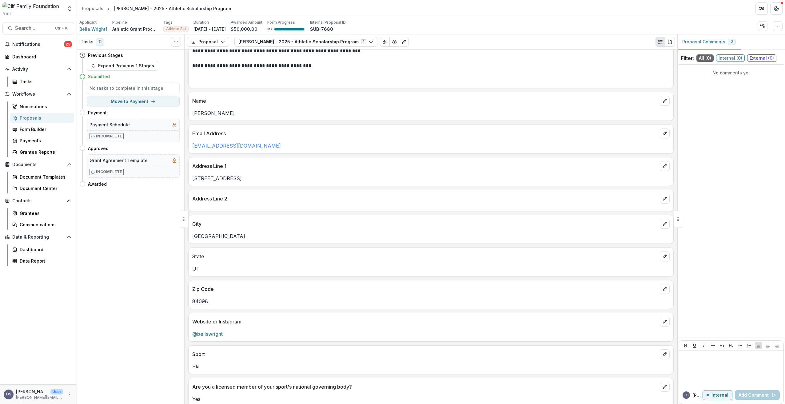
scroll to position [123, 0]
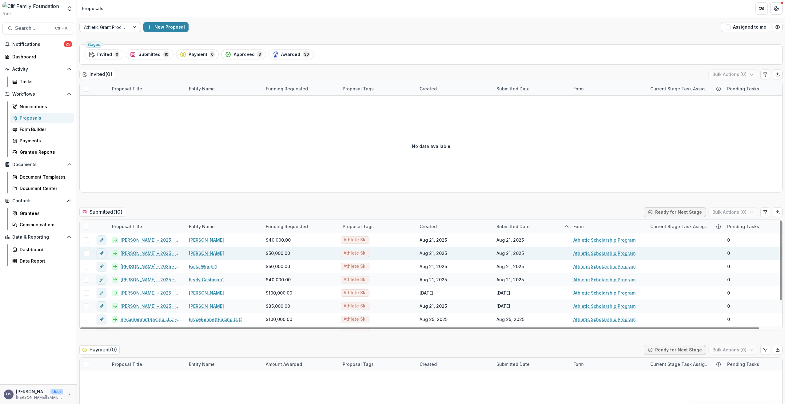
click at [137, 254] on link "Sam Morse - 2025 - Athletic Scholarship Program" at bounding box center [151, 253] width 61 height 6
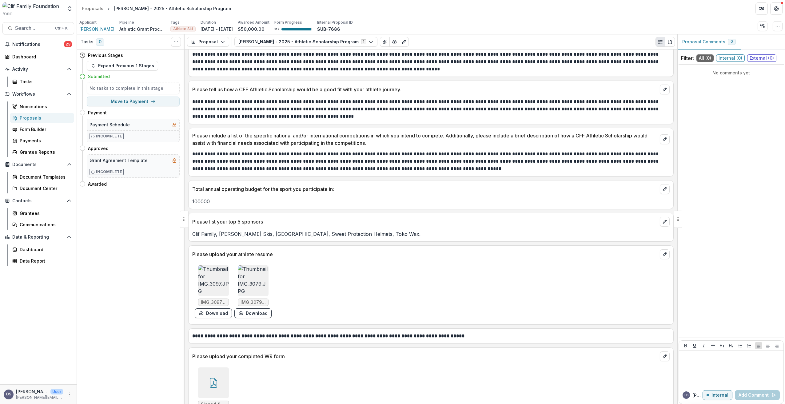
scroll to position [492, 0]
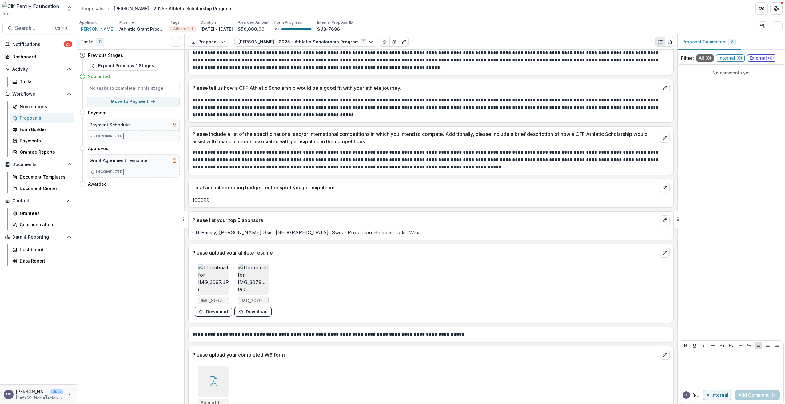
click at [213, 279] on img at bounding box center [213, 279] width 31 height 31
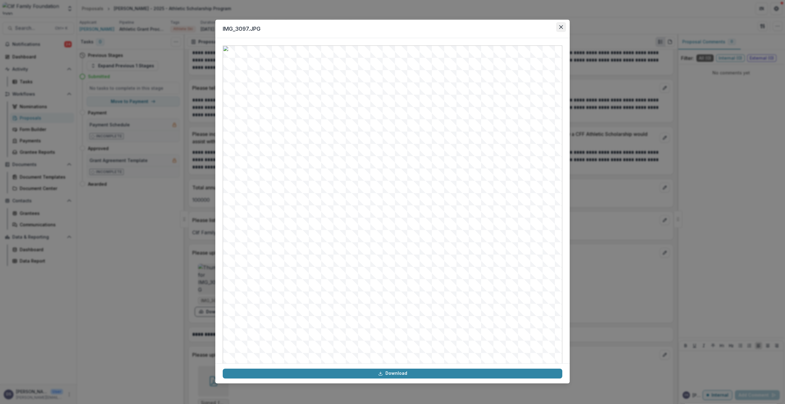
click at [561, 27] on icon "Close" at bounding box center [562, 27] width 4 height 4
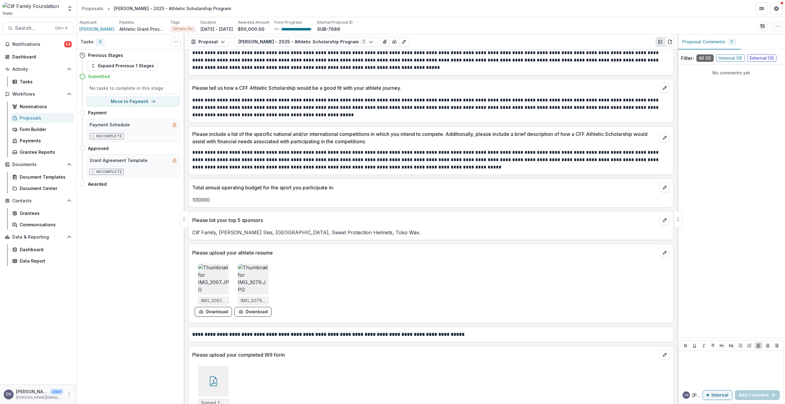
click at [249, 278] on img at bounding box center [253, 279] width 31 height 31
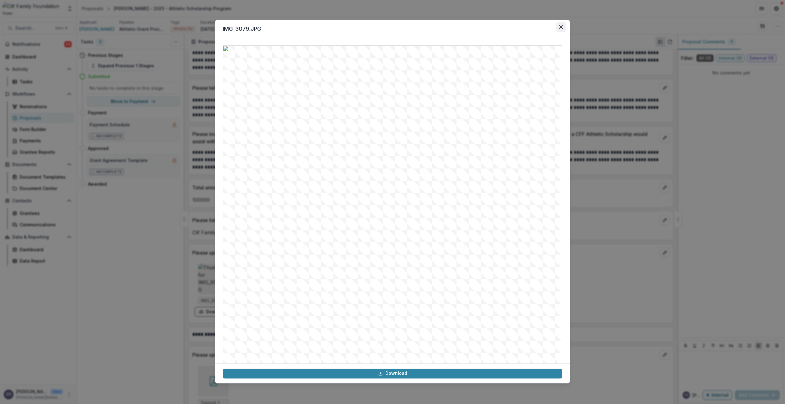
click at [561, 27] on icon "Close" at bounding box center [562, 27] width 4 height 4
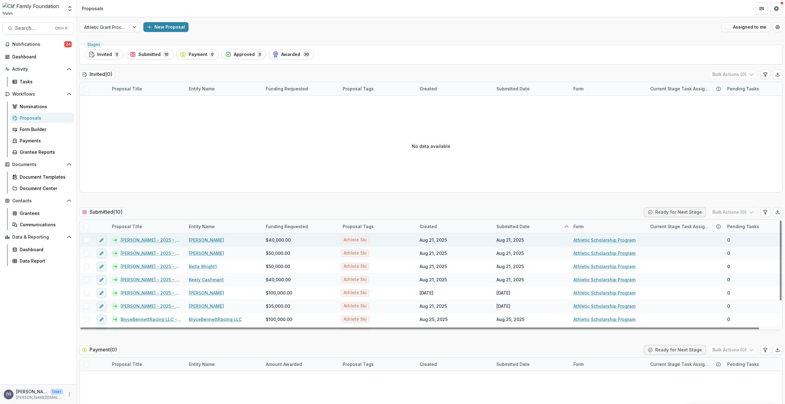
click at [138, 241] on link "Tricia Mangan - 2025 - Athletic Scholarship Program" at bounding box center [151, 240] width 61 height 6
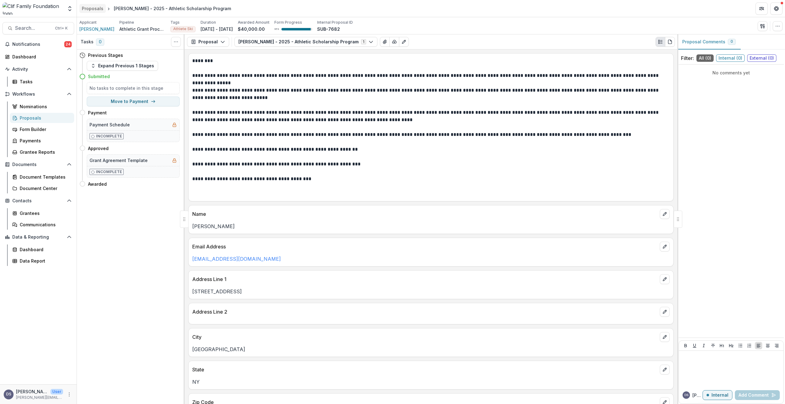
click at [96, 7] on div "Proposals" at bounding box center [93, 8] width 22 height 6
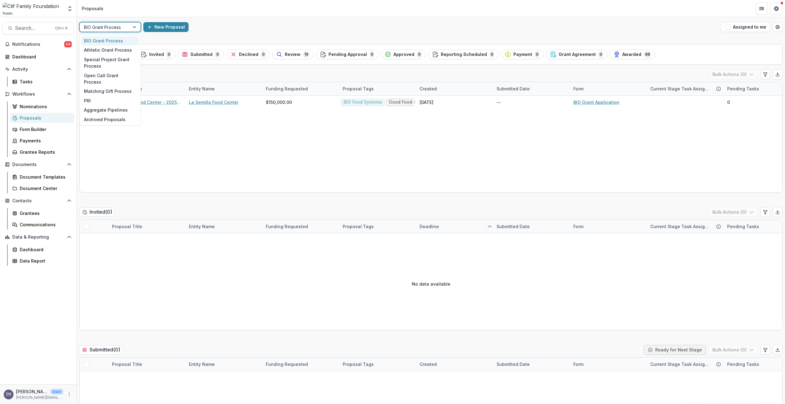
click at [135, 27] on div at bounding box center [135, 26] width 11 height 9
click at [98, 49] on div "Athletic Grant Process" at bounding box center [110, 51] width 58 height 10
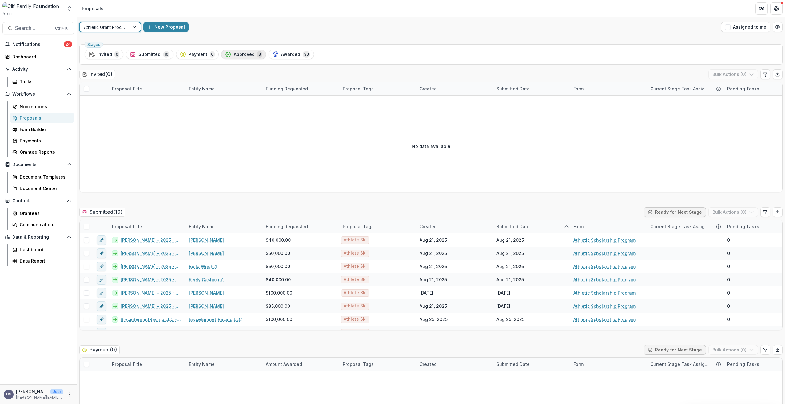
click at [243, 55] on span "Approved" at bounding box center [244, 54] width 21 height 5
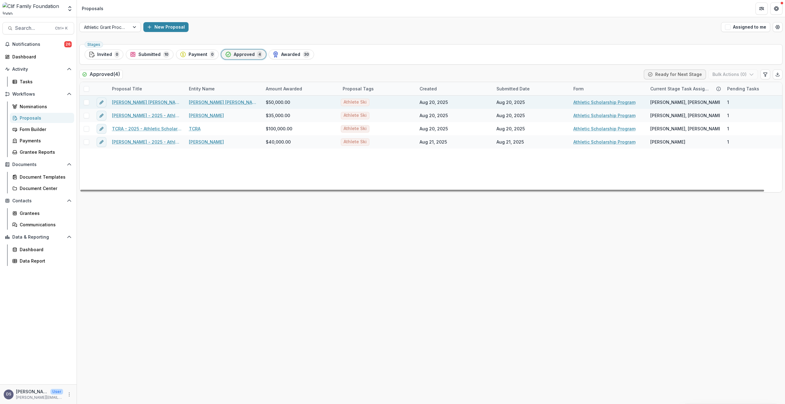
click at [124, 102] on link "Amelia Josephine (AJ) Hurt - 2025 - Athletic Scholarship Program" at bounding box center [147, 102] width 70 height 6
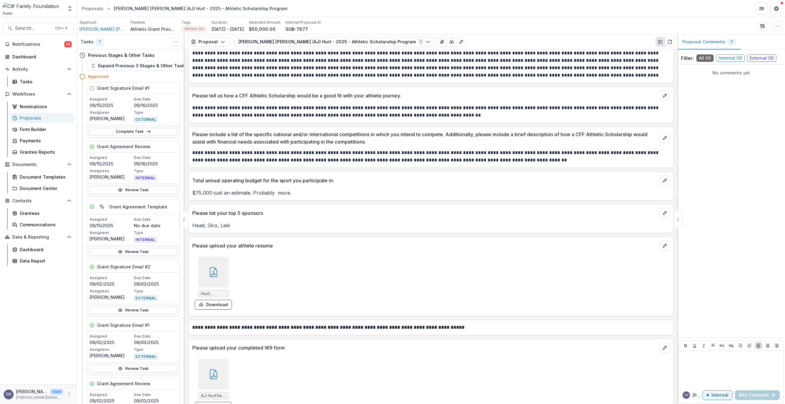
scroll to position [492, 0]
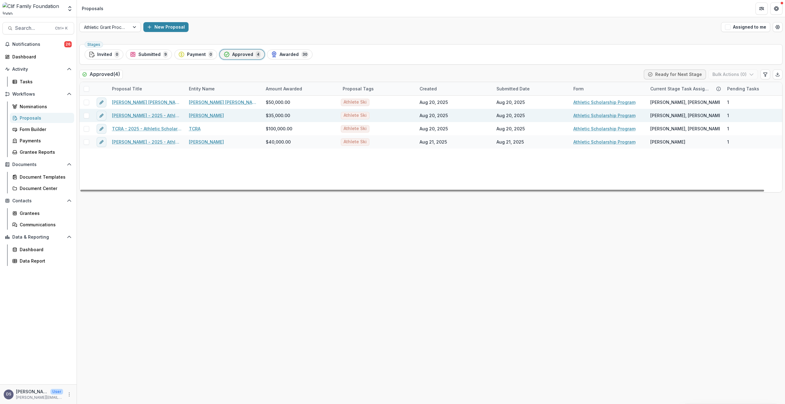
click at [132, 118] on link "Isaiah Nelson - 2025 - Athletic Scholarship Program" at bounding box center [147, 115] width 70 height 6
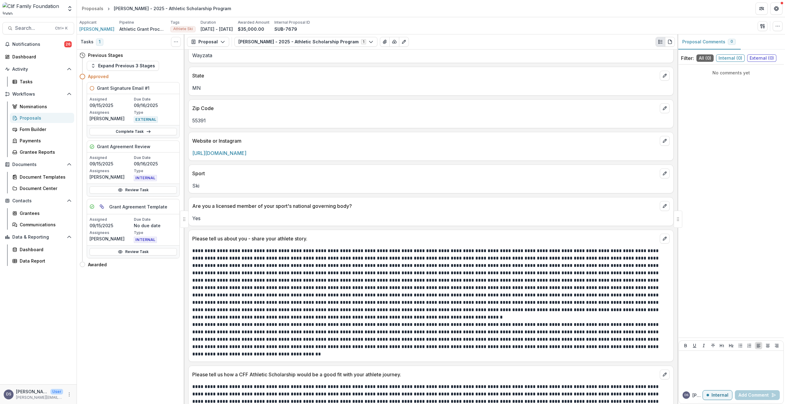
scroll to position [246, 0]
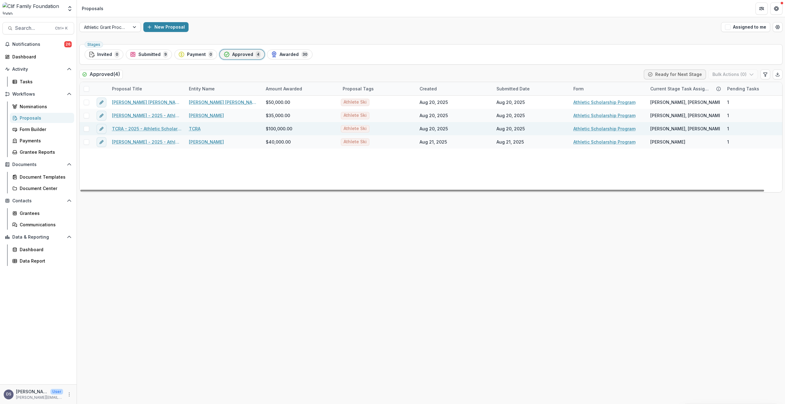
click at [123, 128] on link "TCRA - 2025 - Athletic Scholarship Program" at bounding box center [147, 129] width 70 height 6
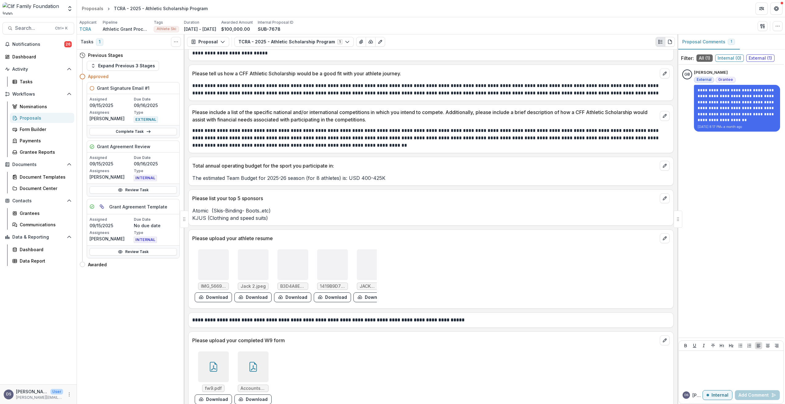
scroll to position [492, 0]
click at [212, 267] on img at bounding box center [213, 264] width 31 height 31
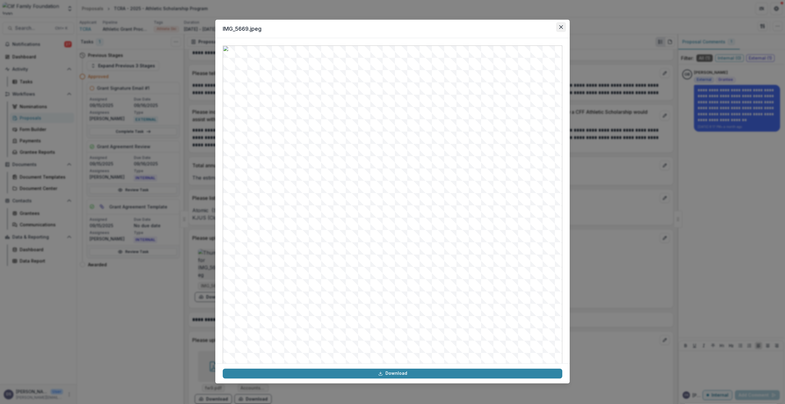
click at [562, 28] on icon "Close" at bounding box center [562, 27] width 4 height 4
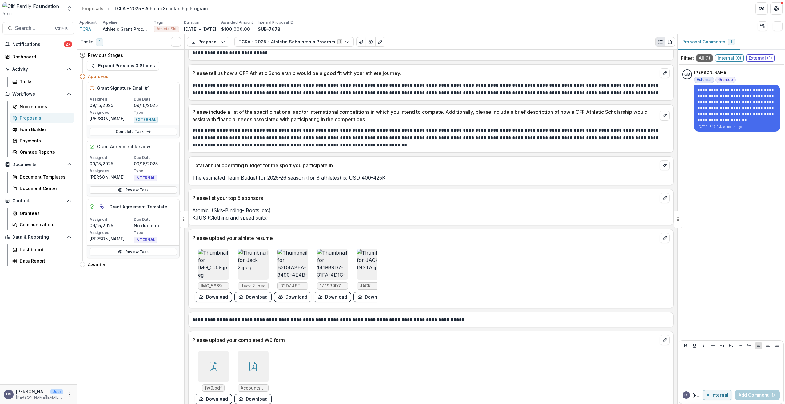
click at [251, 265] on img at bounding box center [253, 264] width 31 height 31
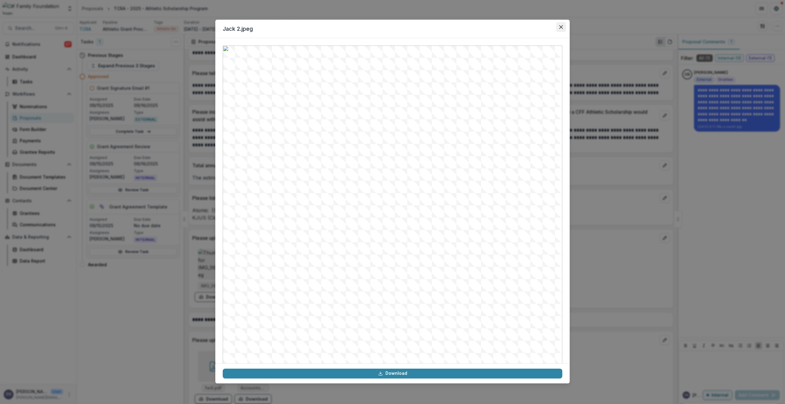
click at [562, 28] on icon "Close" at bounding box center [562, 27] width 4 height 4
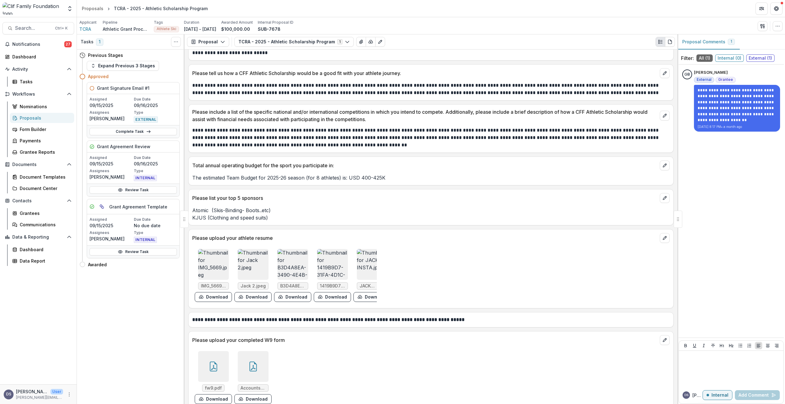
click at [288, 258] on img at bounding box center [293, 264] width 31 height 31
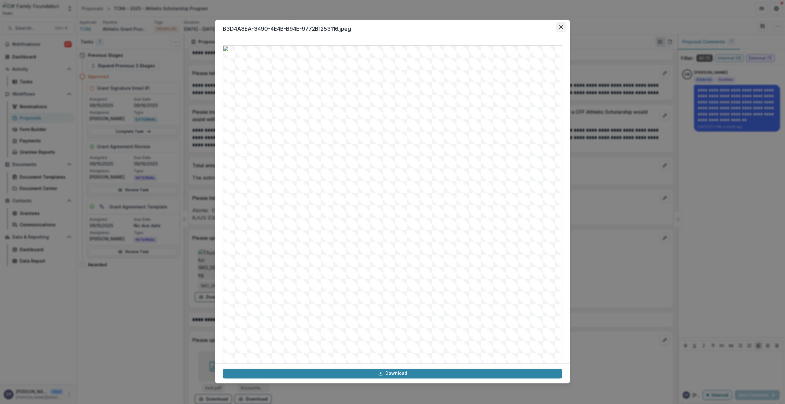
click at [560, 29] on button "Close" at bounding box center [561, 27] width 10 height 10
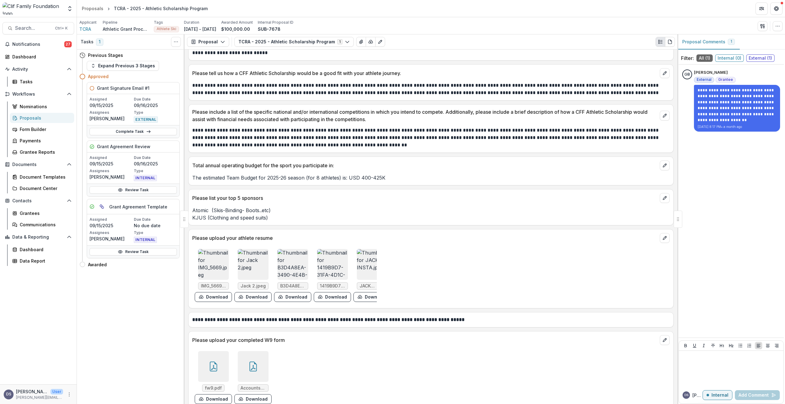
click at [367, 265] on img at bounding box center [372, 264] width 31 height 31
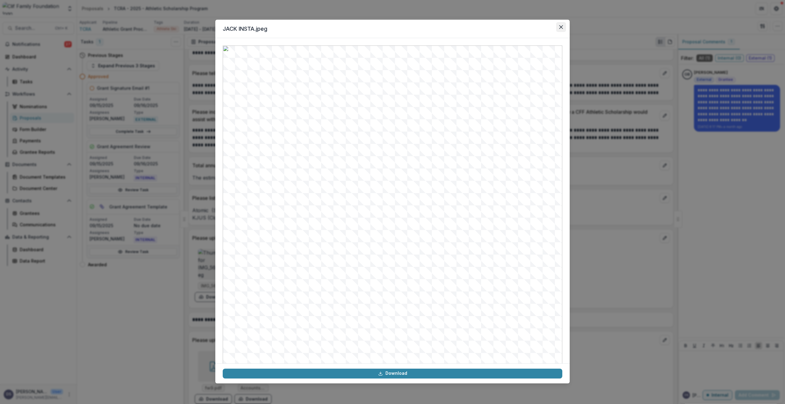
click at [561, 29] on icon "Close" at bounding box center [562, 27] width 4 height 4
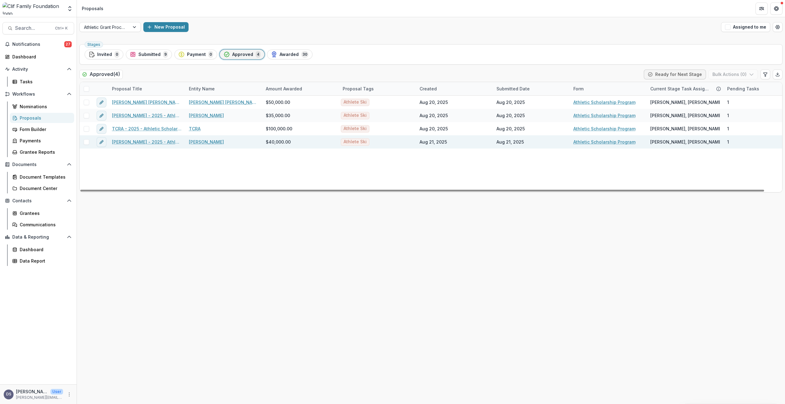
click at [126, 143] on link "Tricia Mangan - 2025 - Athletic Scholarship Program" at bounding box center [147, 142] width 70 height 6
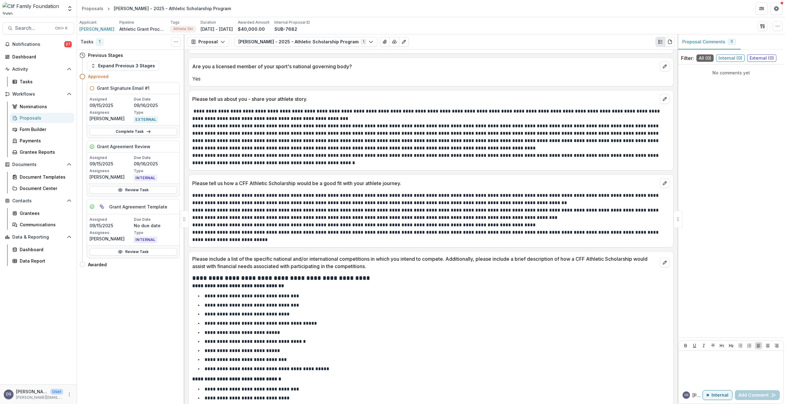
scroll to position [369, 0]
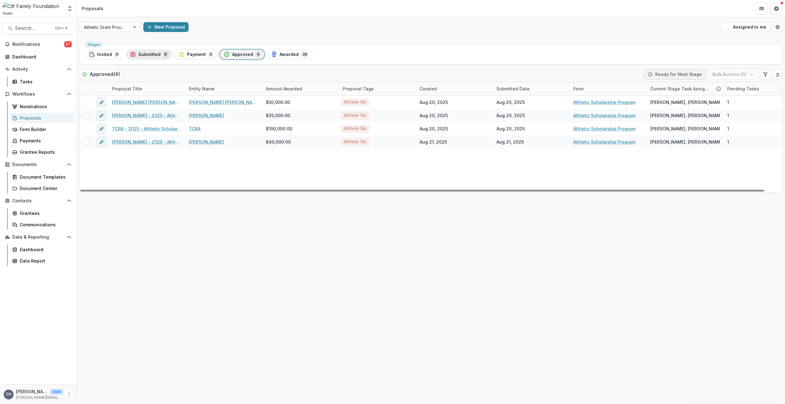
click at [152, 55] on span "Submitted" at bounding box center [150, 54] width 22 height 5
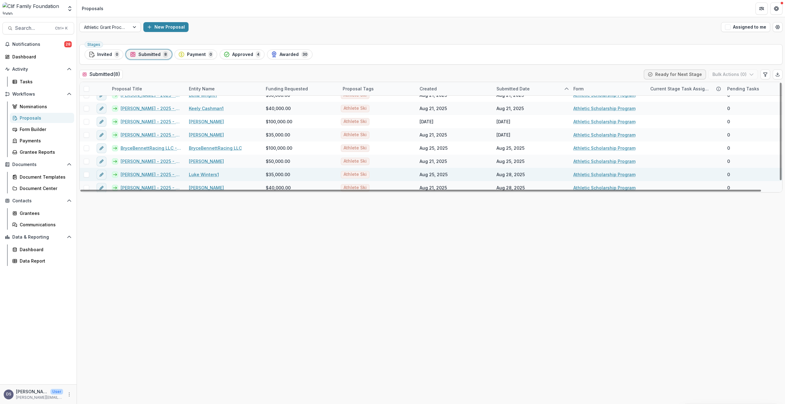
scroll to position [9, 0]
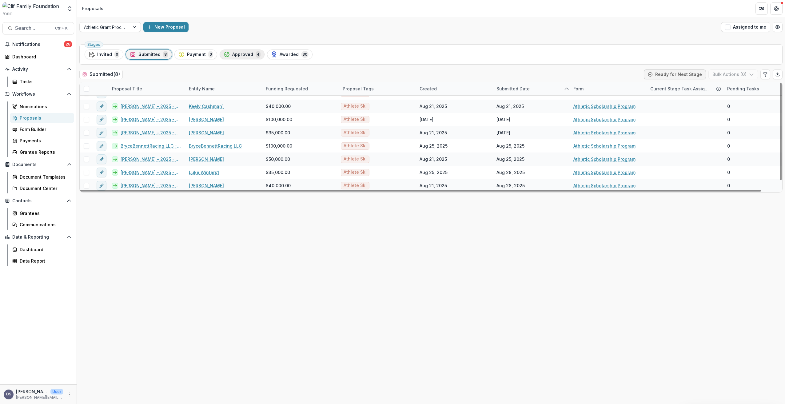
click at [240, 53] on span "Approved" at bounding box center [242, 54] width 21 height 5
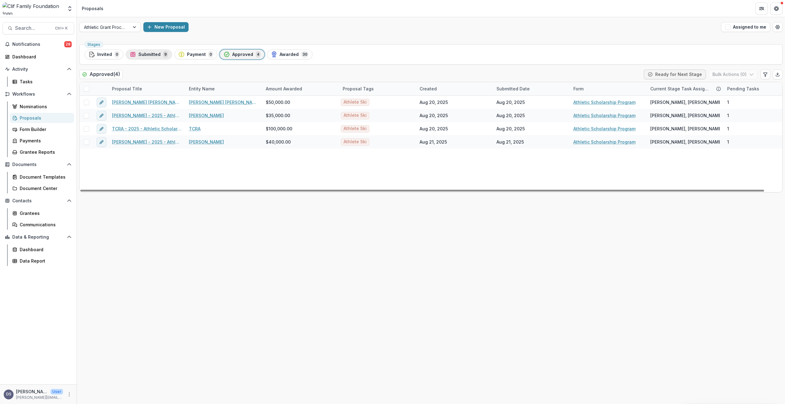
click at [147, 52] on span "Submitted" at bounding box center [150, 54] width 22 height 5
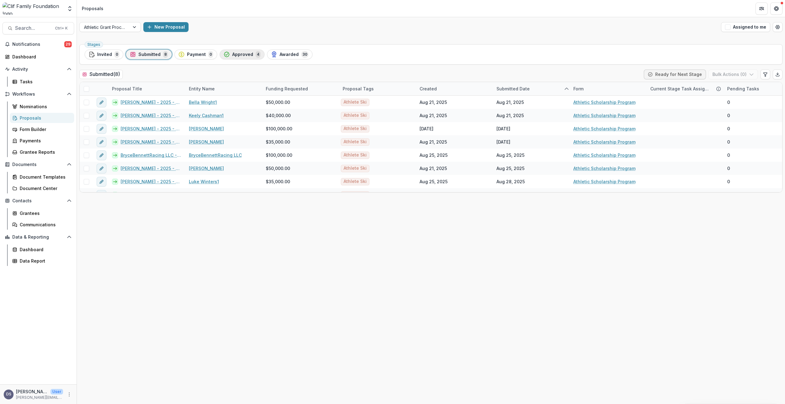
click at [245, 54] on span "Approved" at bounding box center [242, 54] width 21 height 5
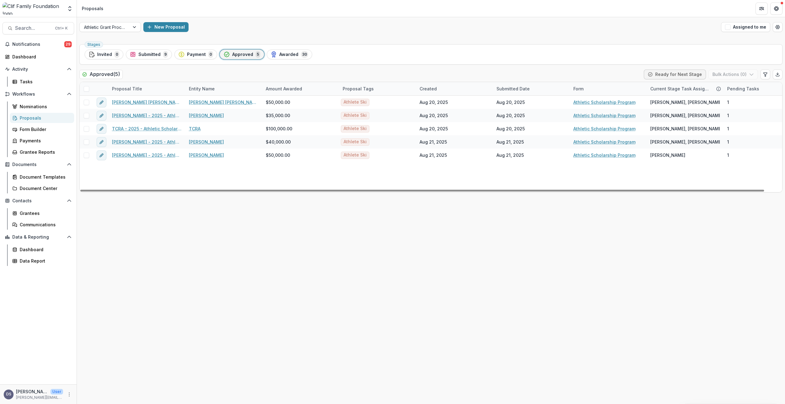
click at [149, 175] on div "Amelia Josephine (AJ) Hurt - 2025 - Athletic Scholarship Program Amelia Josephi…" at bounding box center [440, 144] width 721 height 97
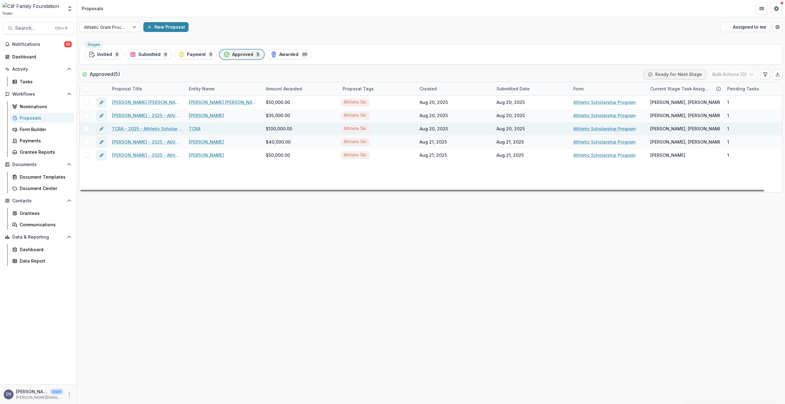
click at [132, 130] on link "TCRA - 2025 - Athletic Scholarship Program" at bounding box center [147, 129] width 70 height 6
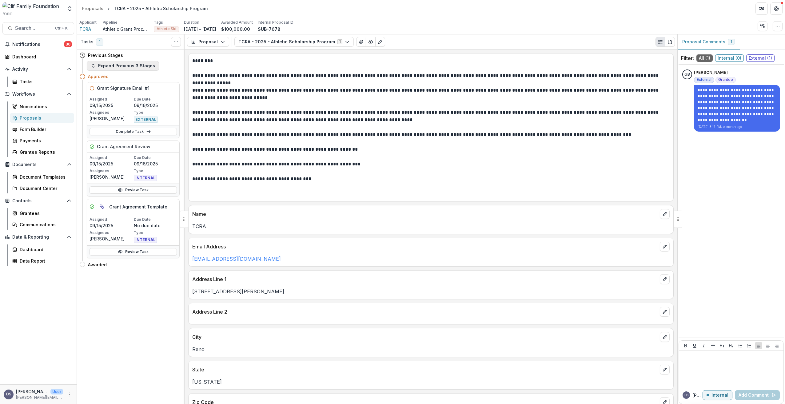
click at [133, 65] on button "Expand Previous 3 Stages" at bounding box center [123, 66] width 72 height 10
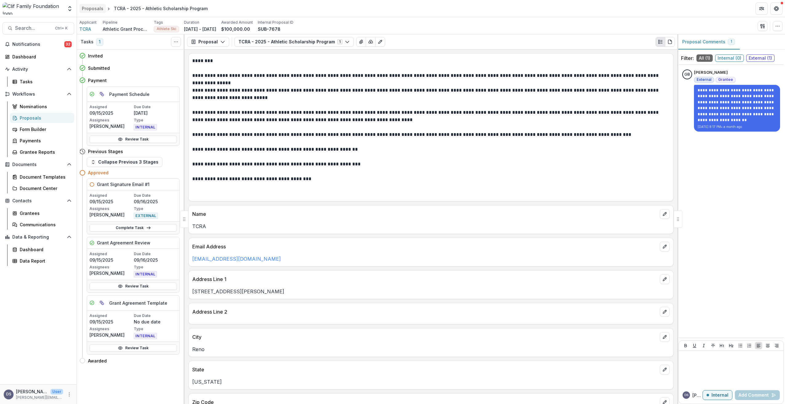
click at [94, 8] on div "Proposals" at bounding box center [93, 8] width 22 height 6
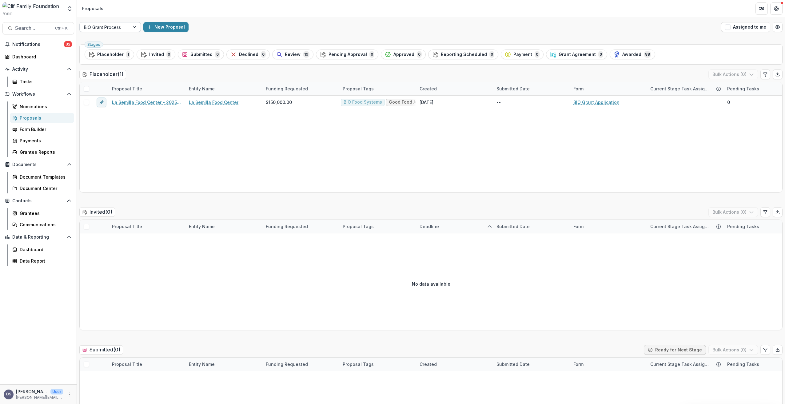
click at [136, 26] on div at bounding box center [135, 26] width 11 height 9
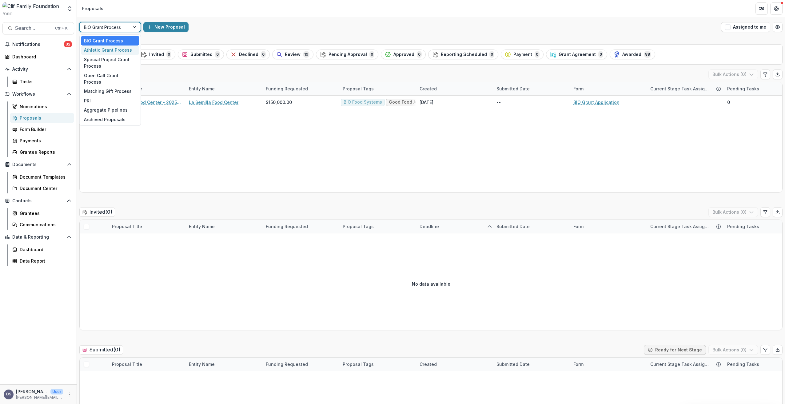
click at [109, 50] on div "Athletic Grant Process" at bounding box center [110, 51] width 58 height 10
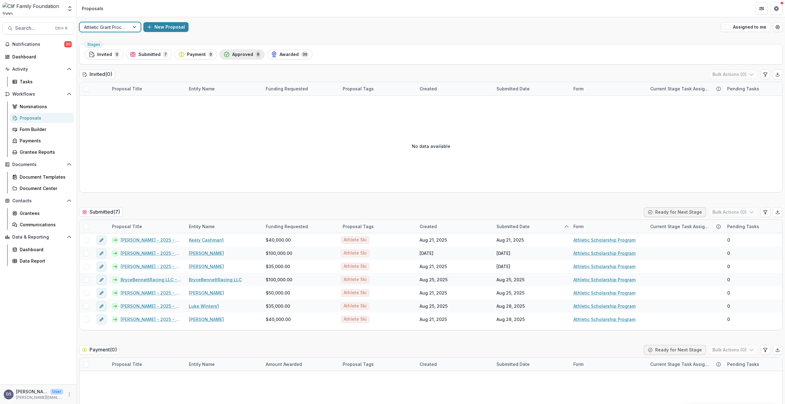
click at [240, 54] on span "Approved" at bounding box center [242, 54] width 21 height 5
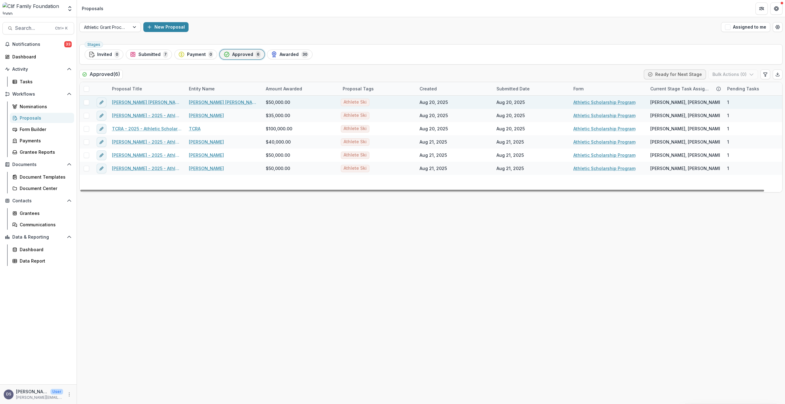
click at [604, 102] on link "Athletic Scholarship Program" at bounding box center [605, 102] width 62 height 6
click at [139, 102] on link "Amelia Josephine (AJ) Hurt - 2025 - Athletic Scholarship Program" at bounding box center [147, 102] width 70 height 6
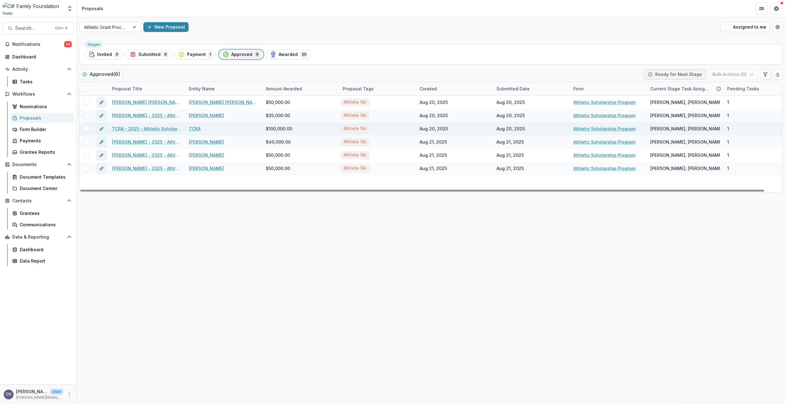
click at [143, 130] on link "TCRA - 2025 - Athletic Scholarship Program" at bounding box center [147, 129] width 70 height 6
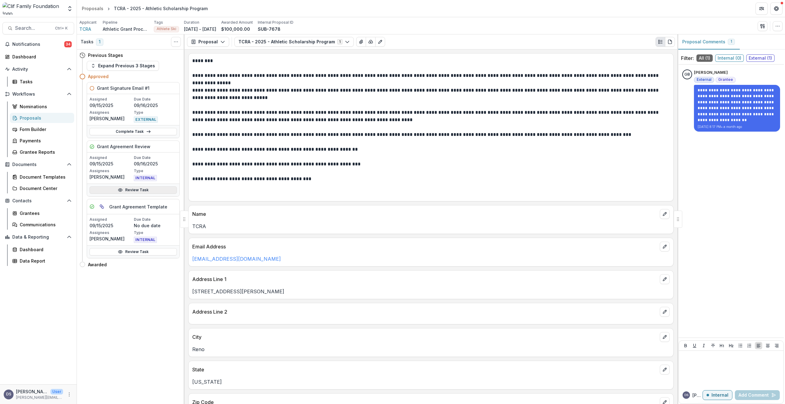
click at [136, 189] on link "Review Task" at bounding box center [133, 190] width 87 height 7
click at [134, 247] on link "Review Task" at bounding box center [133, 248] width 87 height 7
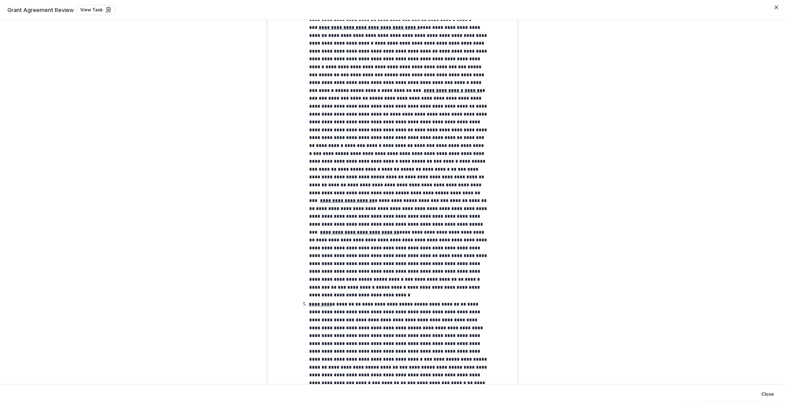
scroll to position [770, 0]
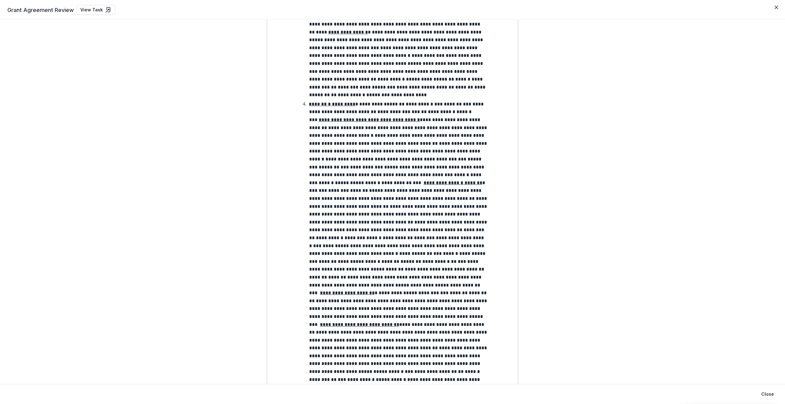
scroll to position [524, 0]
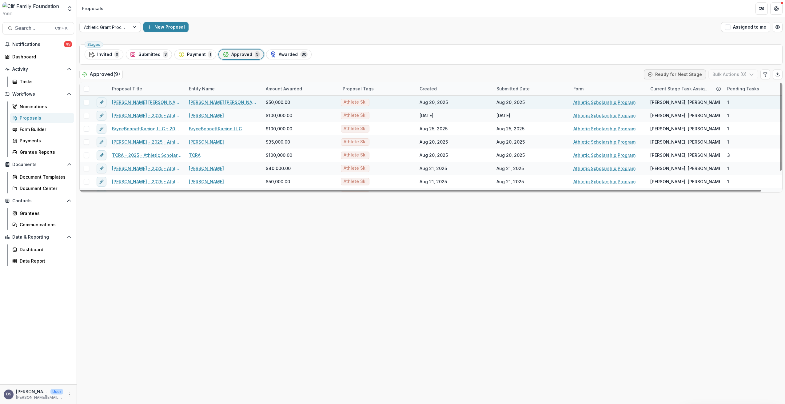
click at [142, 102] on link "Amelia Josephine (AJ) Hurt - 2025 - Athletic Scholarship Program" at bounding box center [147, 102] width 70 height 6
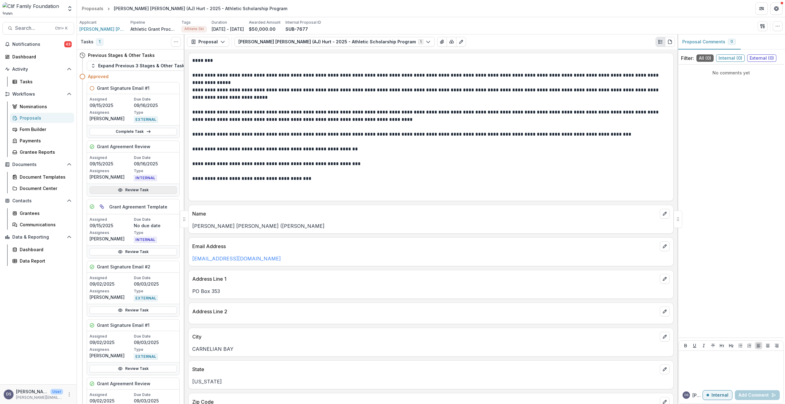
click at [134, 190] on link "Review Task" at bounding box center [133, 190] width 87 height 7
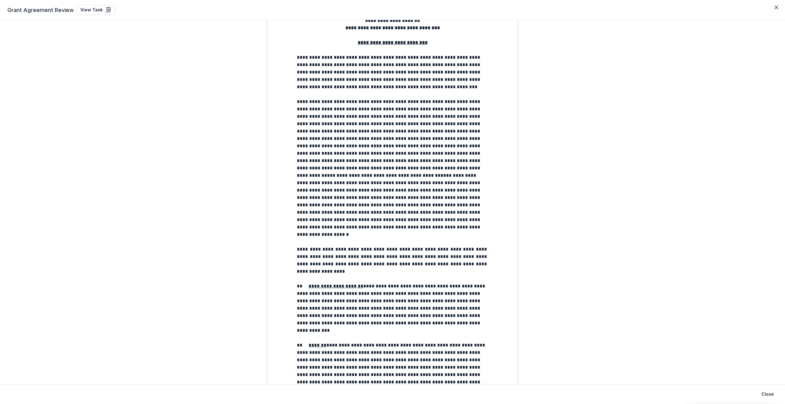
scroll to position [1625, 0]
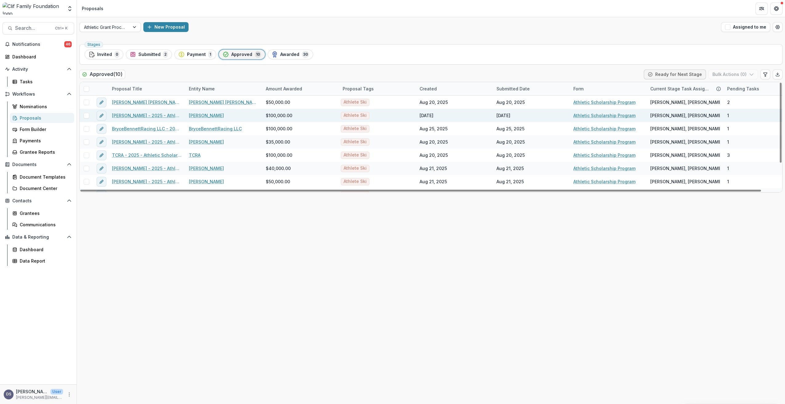
click at [122, 118] on link "GreSki - 2025 - Athletic Scholarship Program" at bounding box center [147, 115] width 70 height 6
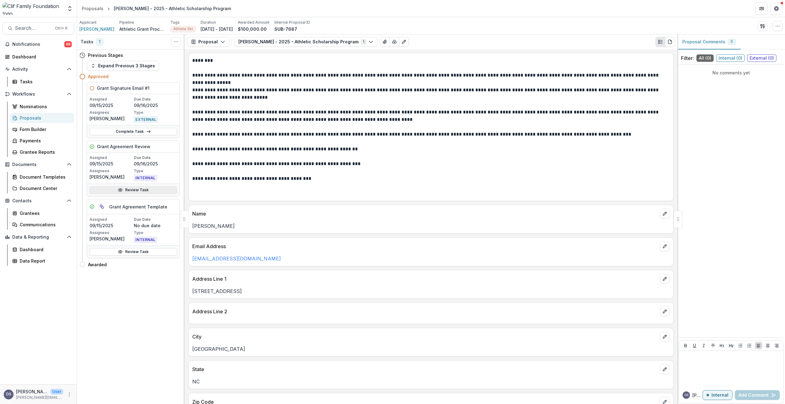
click at [141, 191] on link "Review Task" at bounding box center [133, 190] width 87 height 7
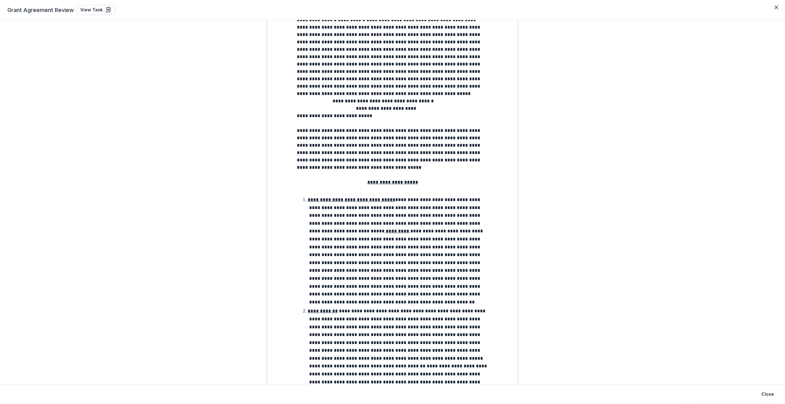
scroll to position [92, 0]
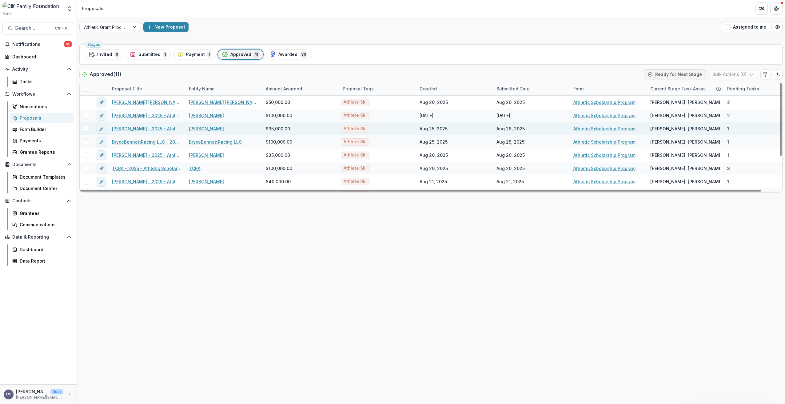
click at [128, 130] on link "Luke Winters - 2025 - Athletic Scholarship Program" at bounding box center [147, 129] width 70 height 6
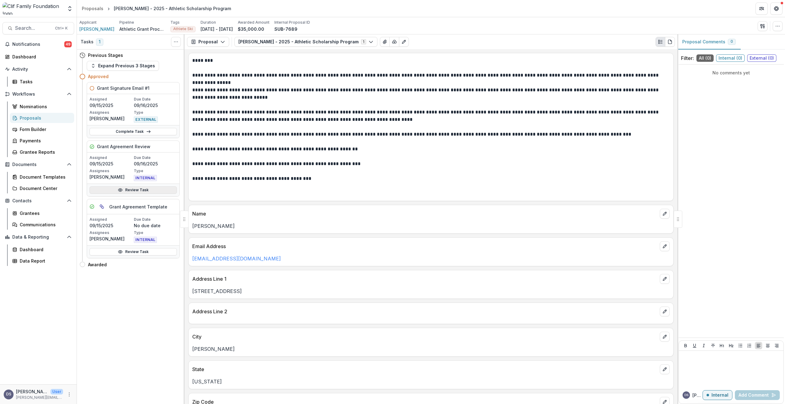
click at [130, 192] on link "Review Task" at bounding box center [133, 190] width 87 height 7
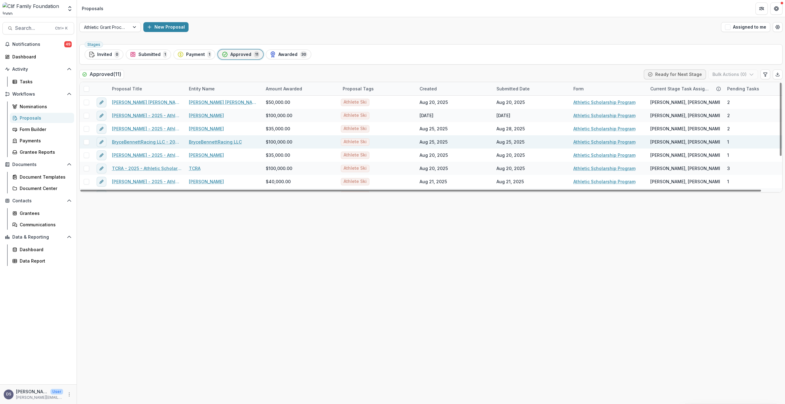
click at [137, 142] on link "BryceBennettRacing LLC - 2025 - Athletic Scholarship Program" at bounding box center [147, 142] width 70 height 6
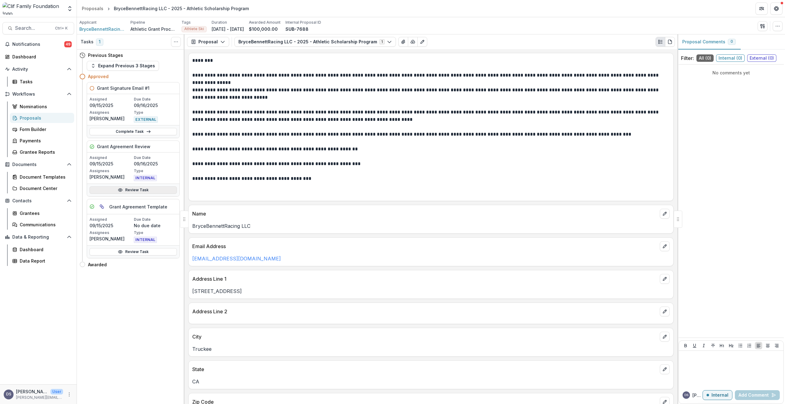
click at [130, 191] on link "Review Task" at bounding box center [133, 190] width 87 height 7
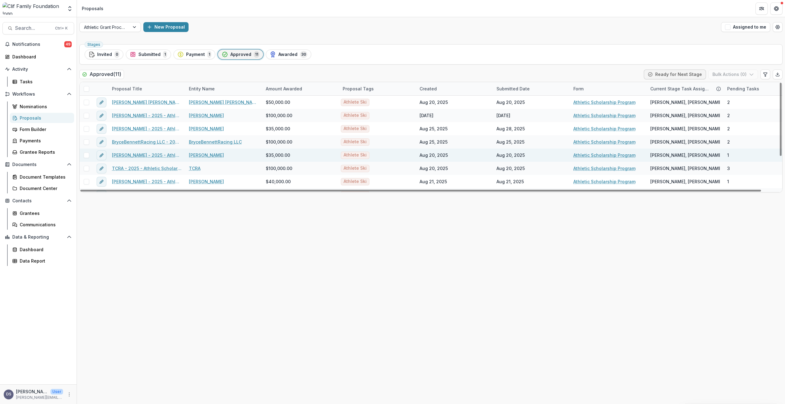
click at [135, 157] on link "Isaiah Nelson - 2025 - Athletic Scholarship Program" at bounding box center [147, 155] width 70 height 6
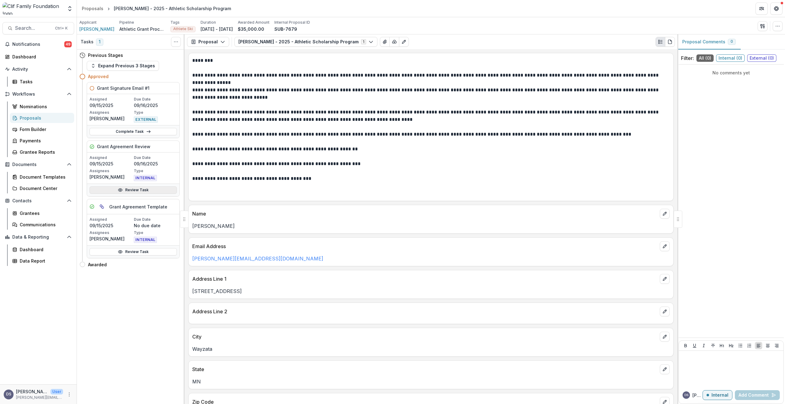
click at [134, 191] on link "Review Task" at bounding box center [133, 190] width 87 height 7
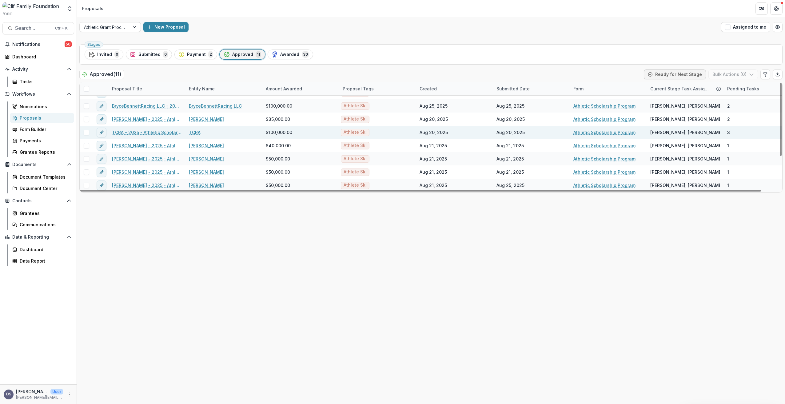
scroll to position [49, 0]
click at [121, 133] on link "Tricia Mangan - 2025 - Athletic Scholarship Program" at bounding box center [147, 133] width 70 height 6
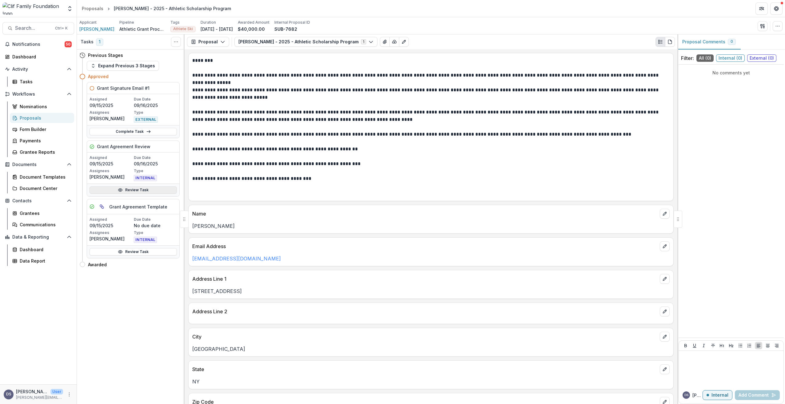
click at [136, 190] on link "Review Task" at bounding box center [133, 190] width 87 height 7
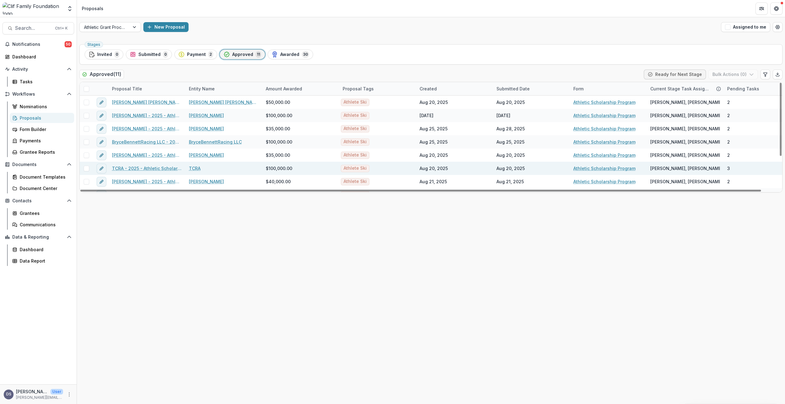
scroll to position [31, 0]
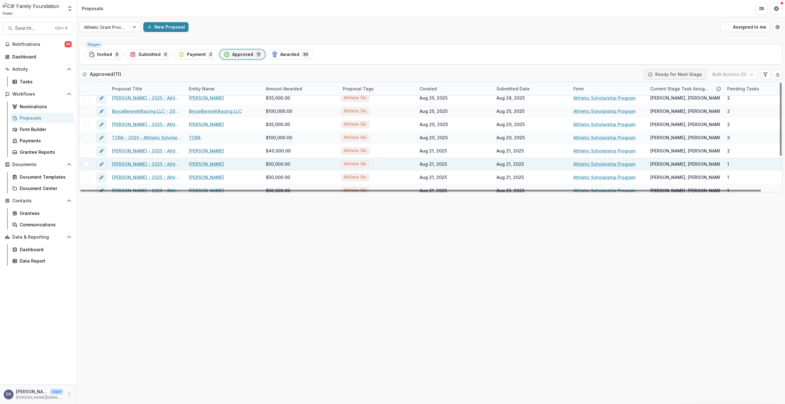
click at [125, 165] on link "Sam Morse - 2025 - Athletic Scholarship Program" at bounding box center [147, 164] width 70 height 6
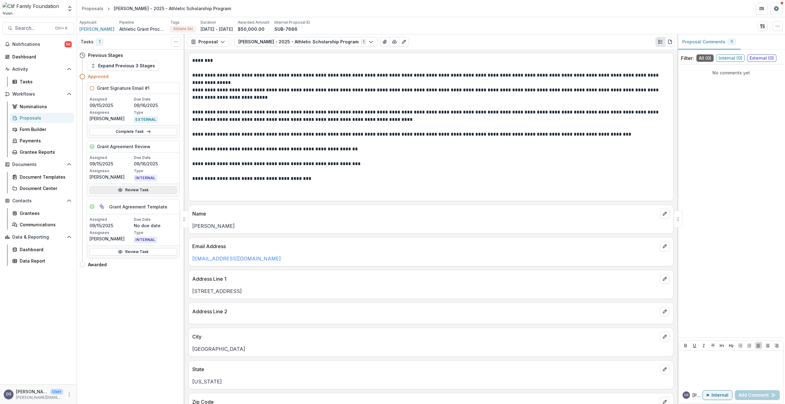
click at [138, 191] on link "Review Task" at bounding box center [133, 190] width 87 height 7
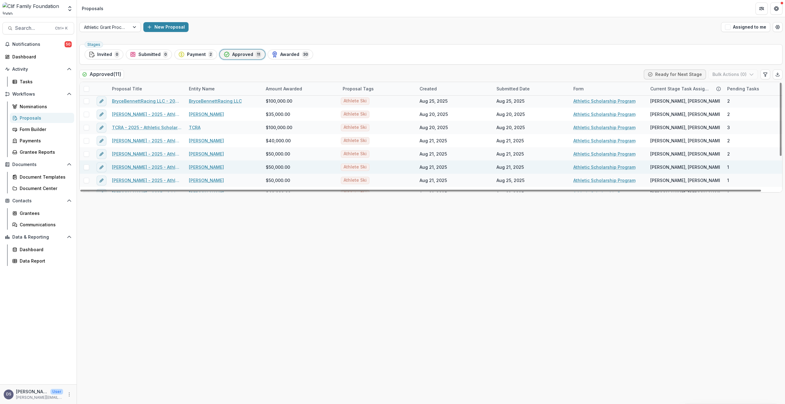
scroll to position [49, 0]
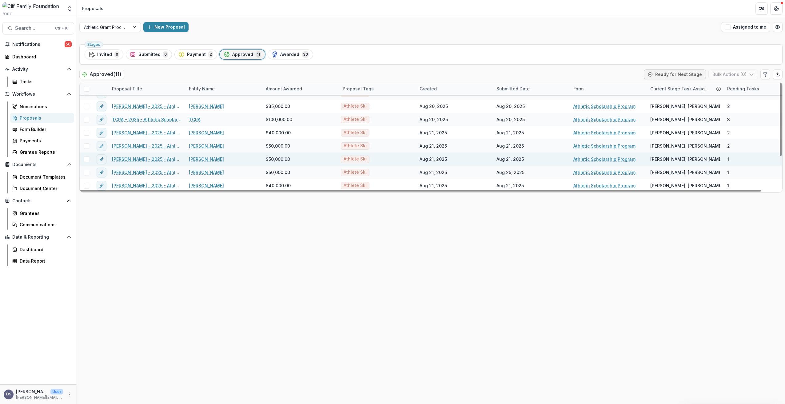
click at [125, 160] on link "Bella Wright - 2025 - Athletic Scholarship Program" at bounding box center [147, 159] width 70 height 6
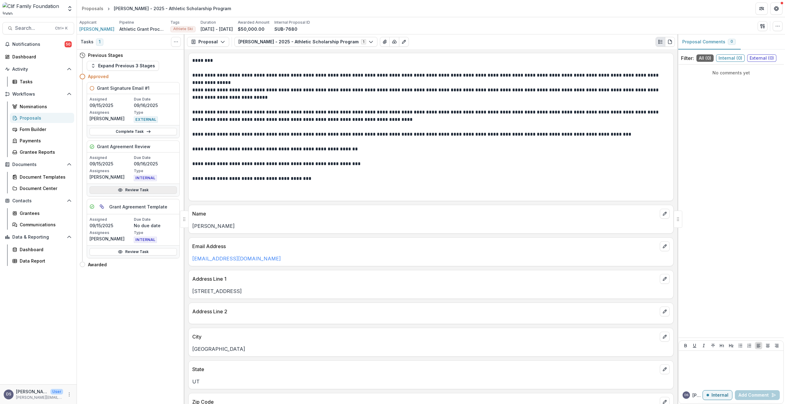
click at [139, 189] on link "Review Task" at bounding box center [133, 190] width 87 height 7
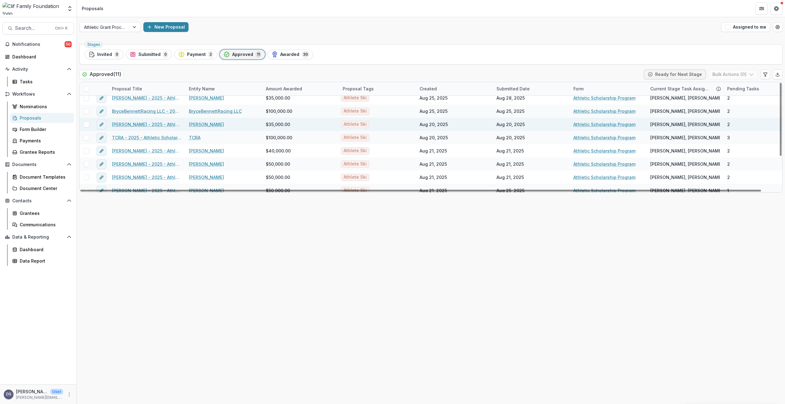
scroll to position [49, 0]
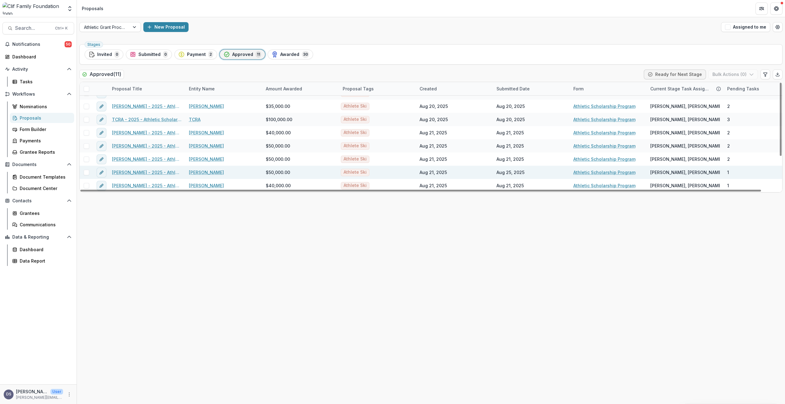
click at [128, 171] on link "Kyle Negomir - 2025 - Athletic Scholarship Program" at bounding box center [147, 172] width 70 height 6
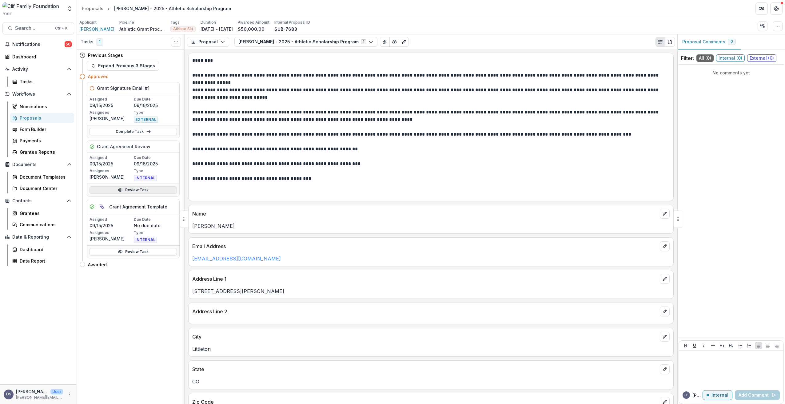
click at [134, 191] on link "Review Task" at bounding box center [133, 190] width 87 height 7
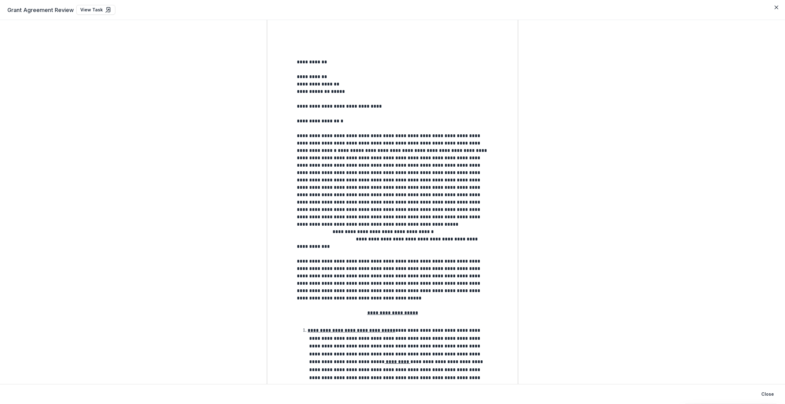
scroll to position [92, 0]
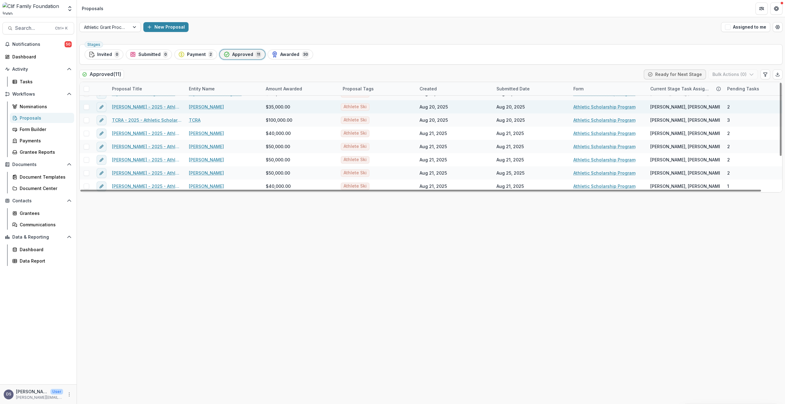
scroll to position [49, 0]
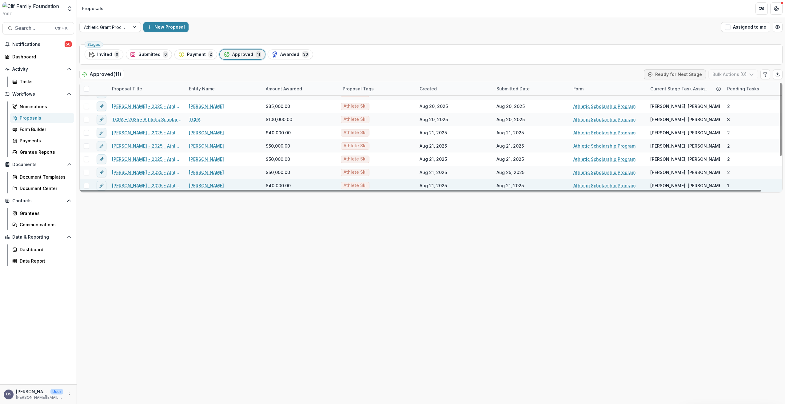
click at [129, 188] on link "Keely Cashman - 2025 - Athletic Scholarship Program" at bounding box center [147, 186] width 70 height 6
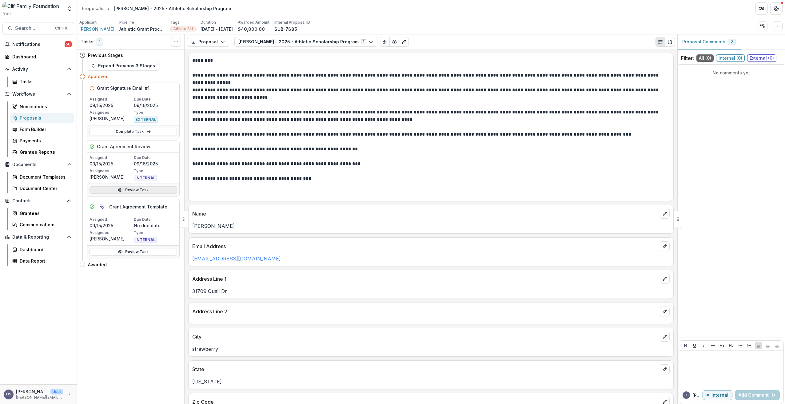
click at [151, 193] on link "Review Task" at bounding box center [133, 190] width 87 height 7
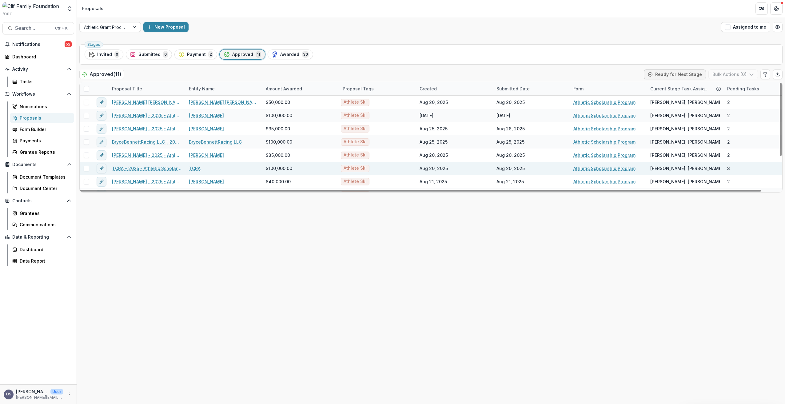
click at [122, 169] on link "TCRA - 2025 - Athletic Scholarship Program" at bounding box center [147, 168] width 70 height 6
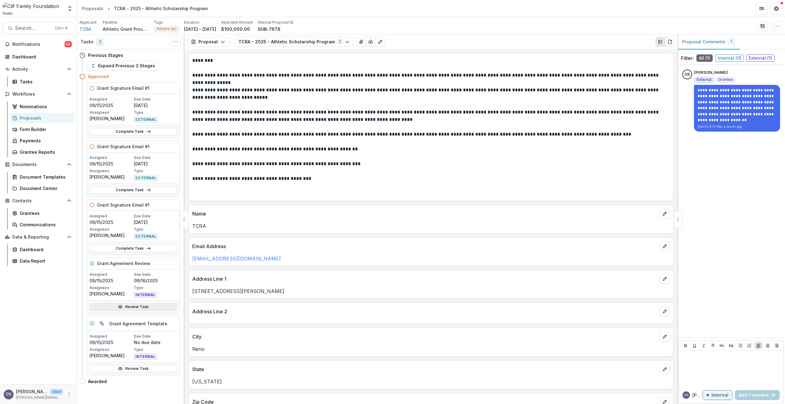
click at [132, 309] on link "Review Task" at bounding box center [133, 306] width 87 height 7
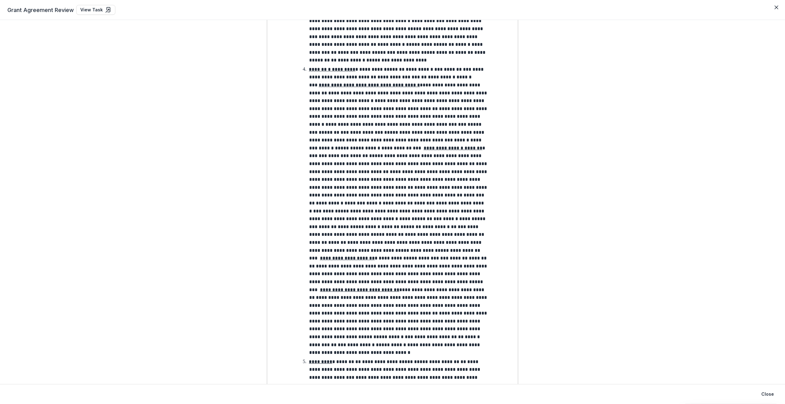
scroll to position [739, 0]
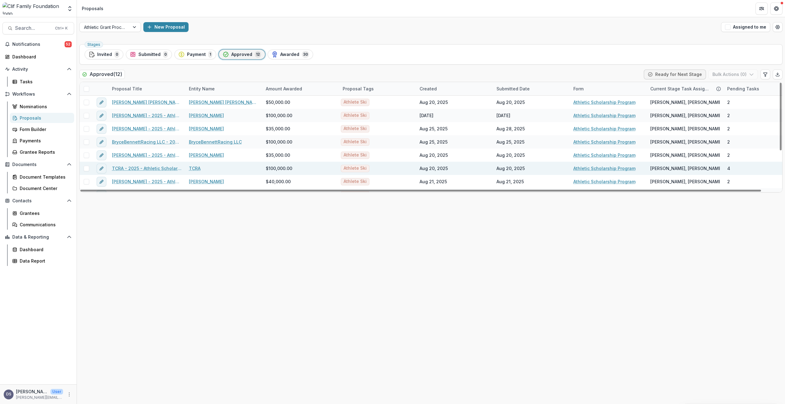
click at [149, 168] on link "TCRA - 2025 - Athletic Scholarship Program" at bounding box center [147, 168] width 70 height 6
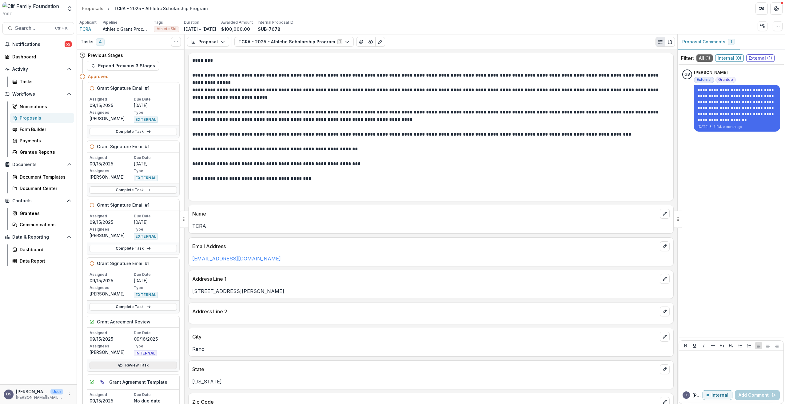
click at [130, 366] on link "Review Task" at bounding box center [133, 365] width 87 height 7
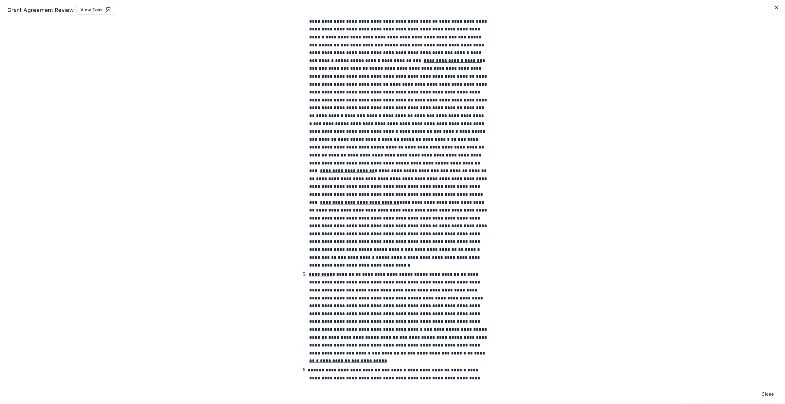
scroll to position [862, 0]
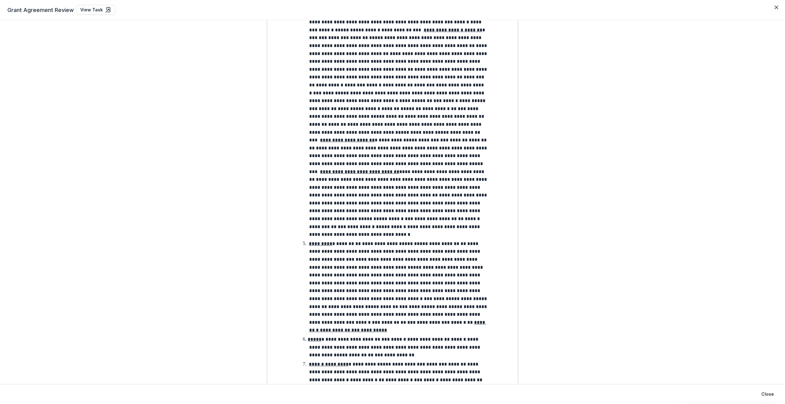
scroll to position [100, 0]
